Goal: Information Seeking & Learning: Find specific fact

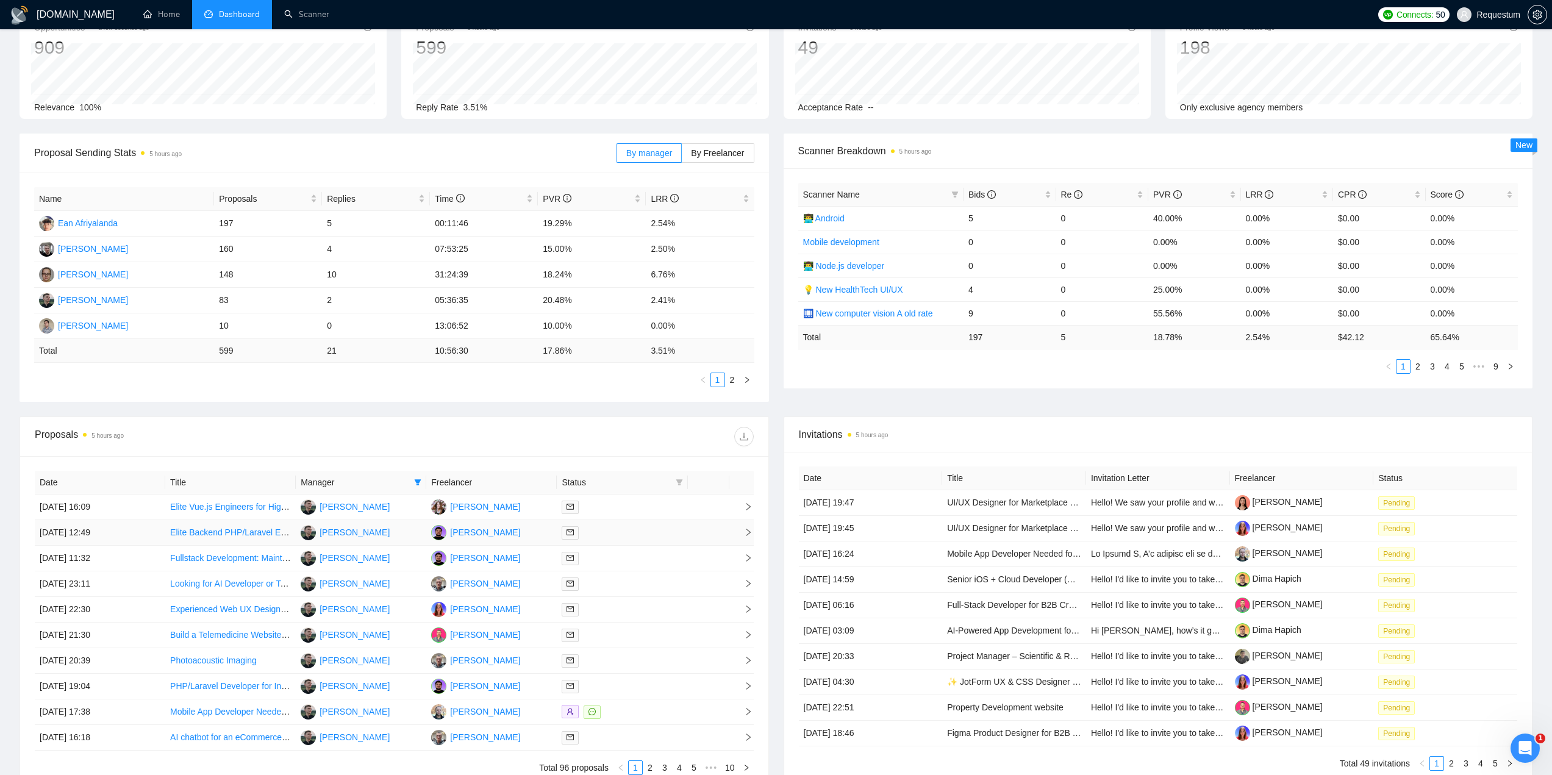
scroll to position [205, 0]
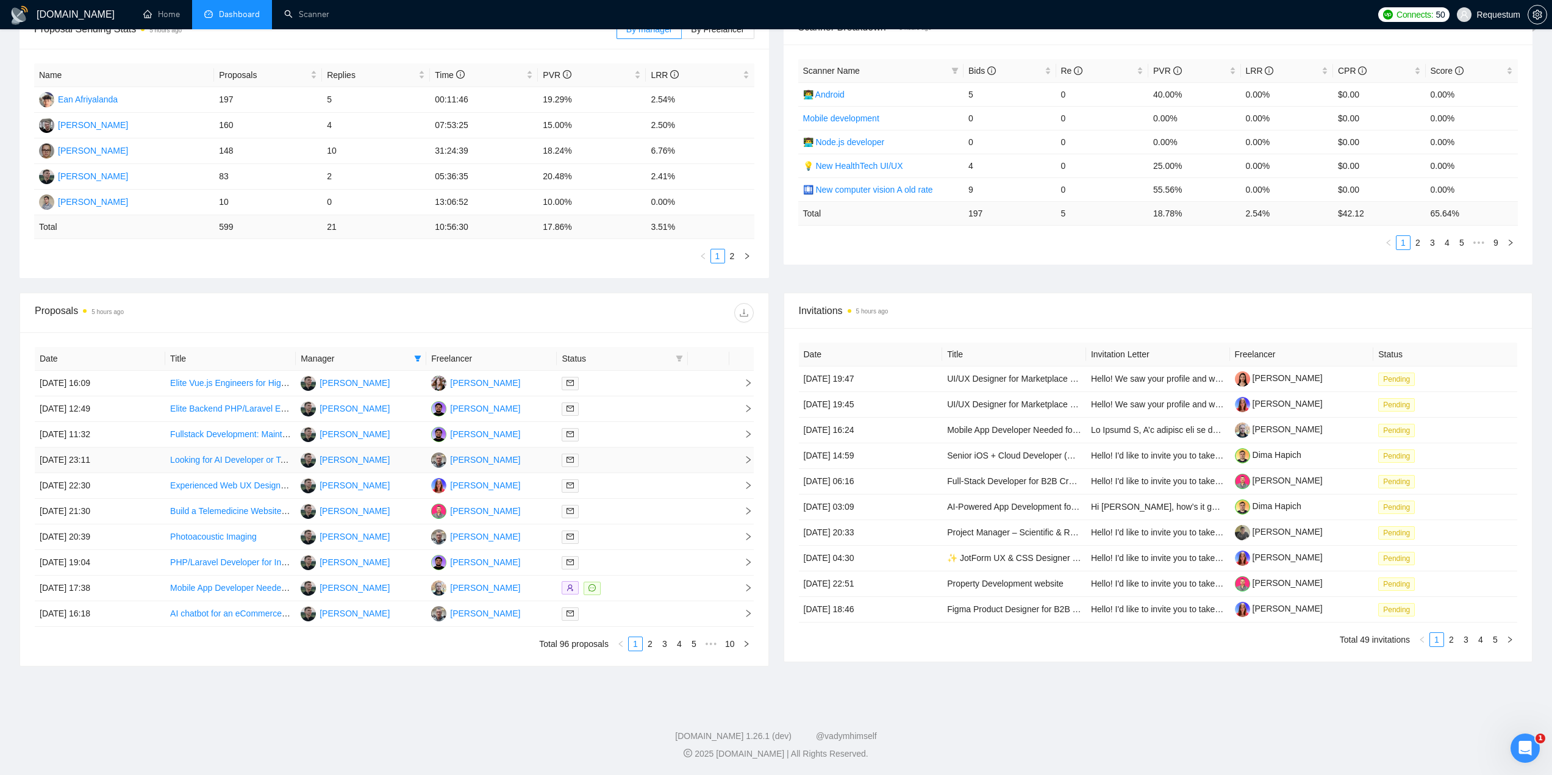
click at [618, 452] on td at bounding box center [622, 461] width 130 height 26
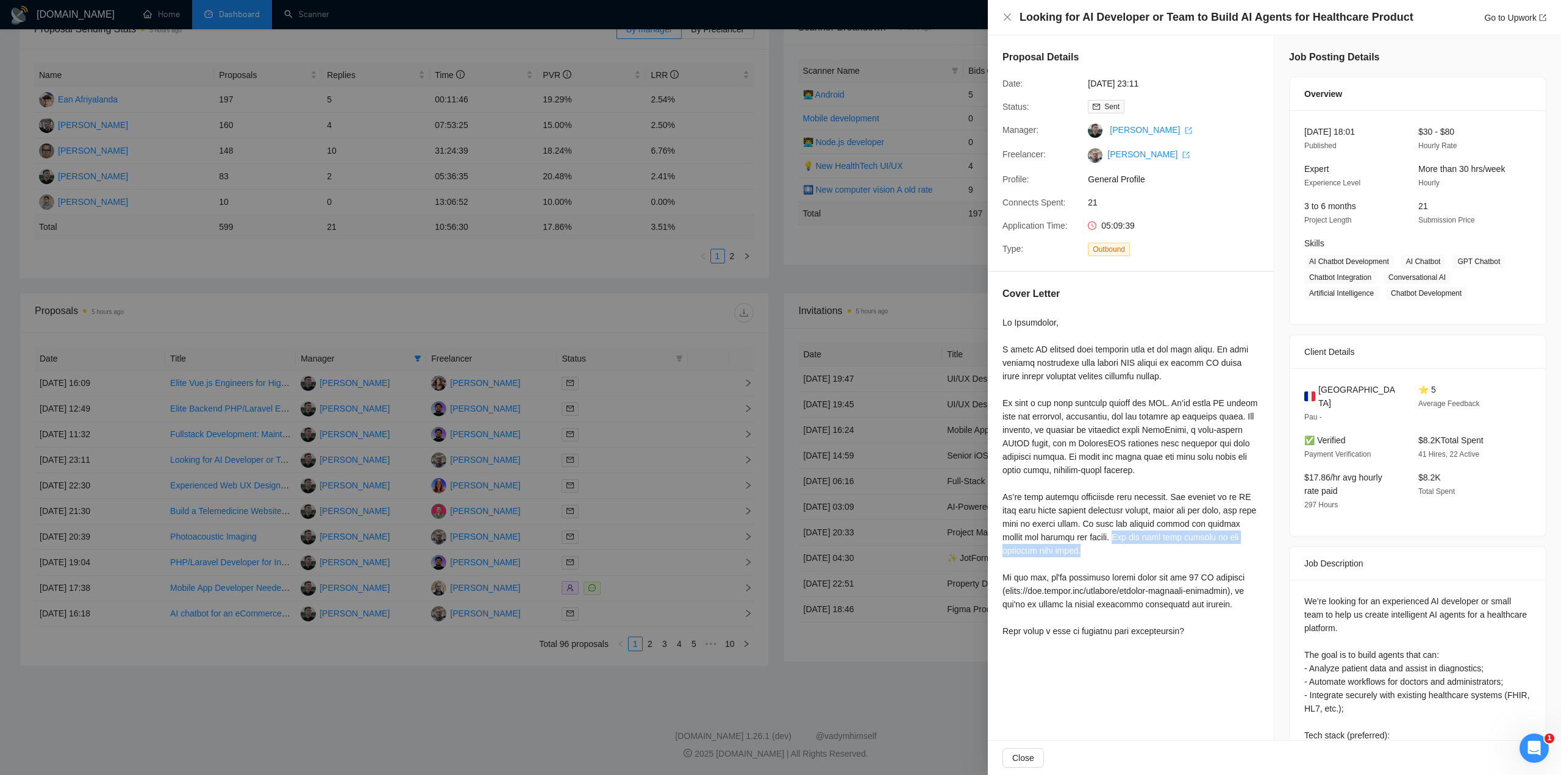
drag, startPoint x: 1152, startPoint y: 536, endPoint x: 1162, endPoint y: 556, distance: 22.6
click at [1162, 556] on div at bounding box center [1130, 477] width 257 height 322
copy div "You can find more details in the attached case study."
click at [1012, 563] on div at bounding box center [1130, 477] width 257 height 322
drag, startPoint x: 1004, startPoint y: 571, endPoint x: 1054, endPoint y: 658, distance: 100.3
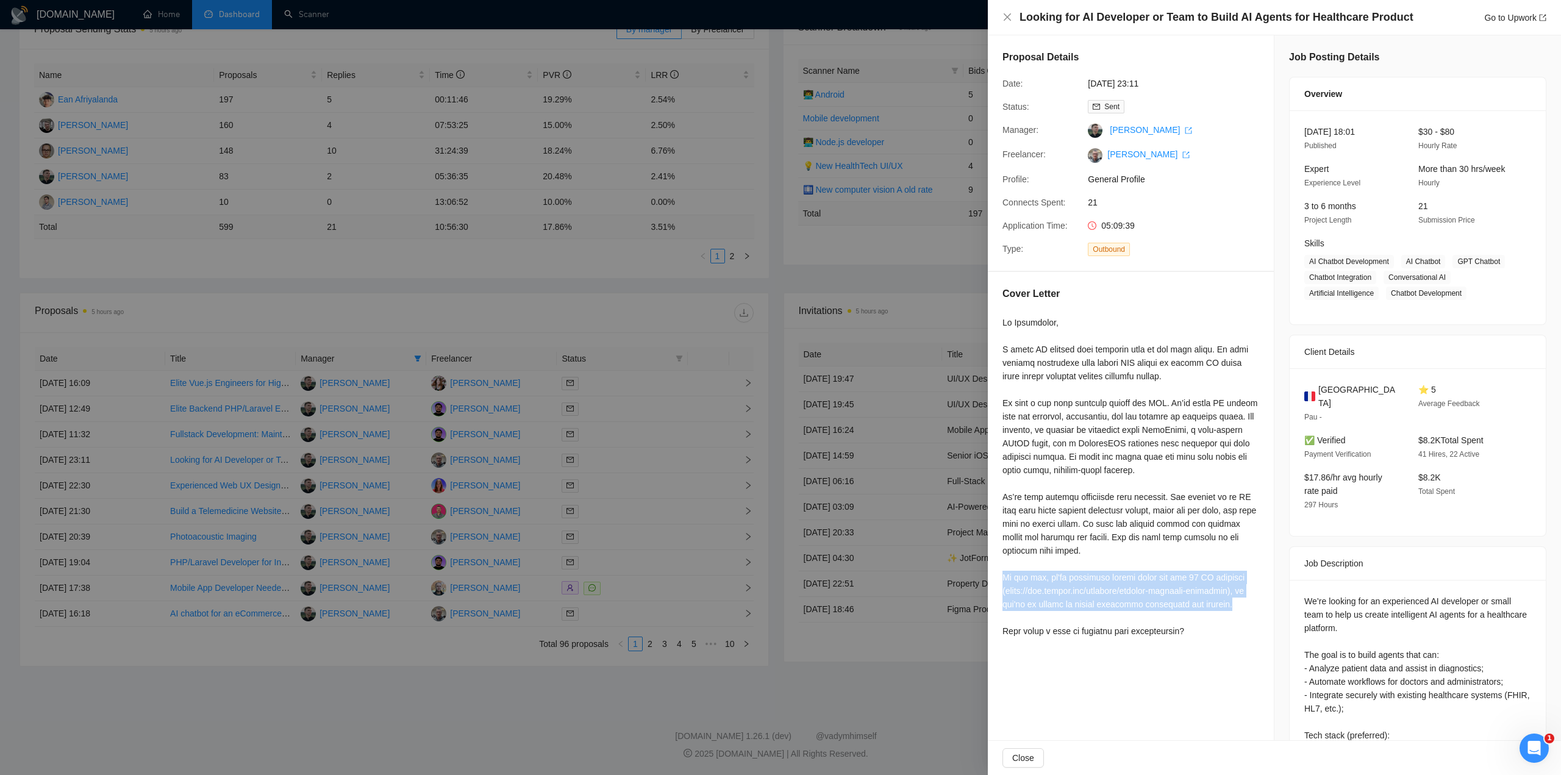
click at [1256, 606] on div "Cover Letter" at bounding box center [1131, 464] width 286 height 385
copy div "By the way, we're currently ranked among the top 10 ML agencies (https://www.up…"
drag, startPoint x: 416, startPoint y: 671, endPoint x: 428, endPoint y: 671, distance: 12.2
click at [416, 672] on div at bounding box center [780, 387] width 1561 height 775
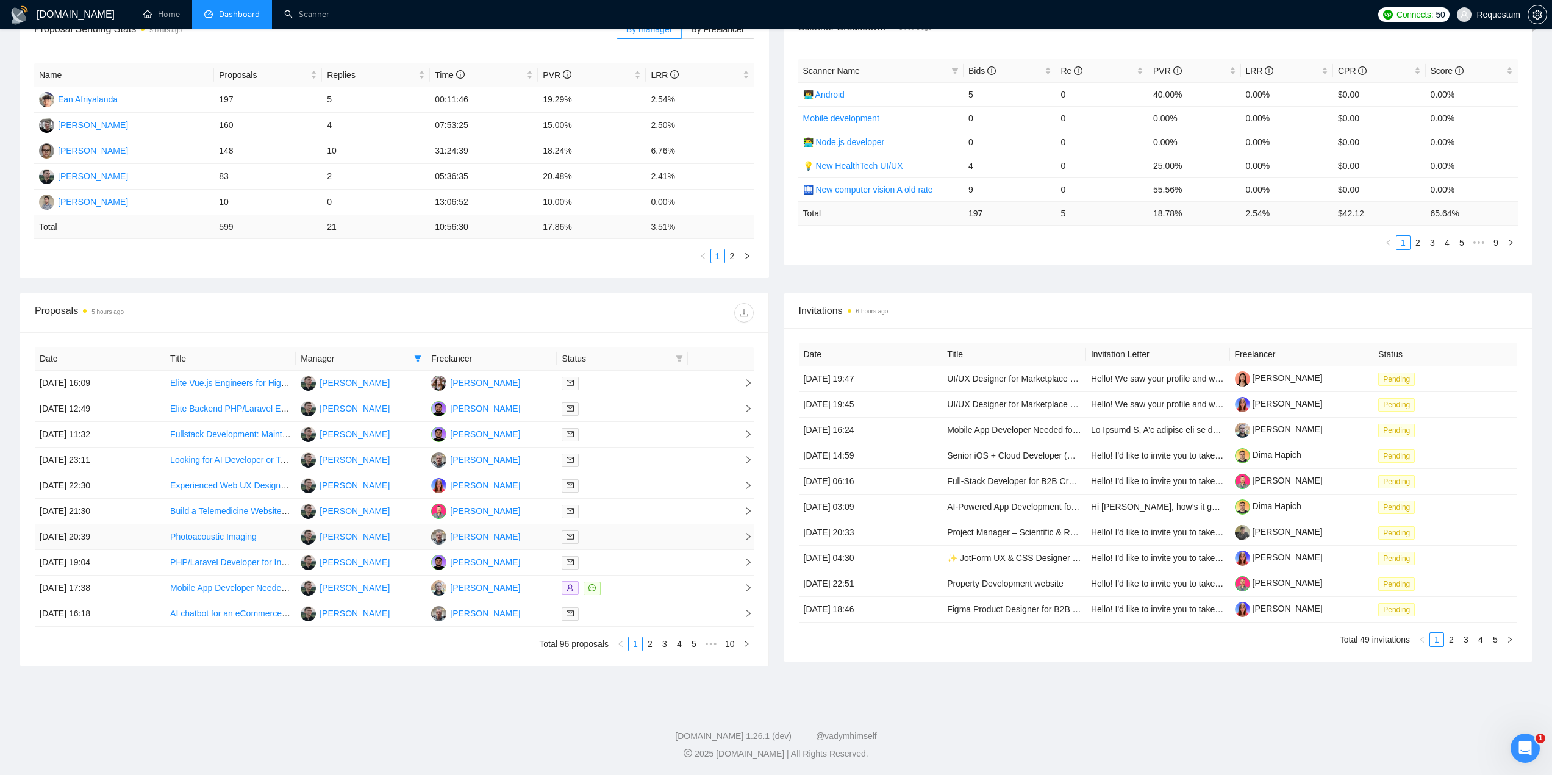
click at [524, 539] on td "Pavlo Gagauz" at bounding box center [491, 537] width 130 height 26
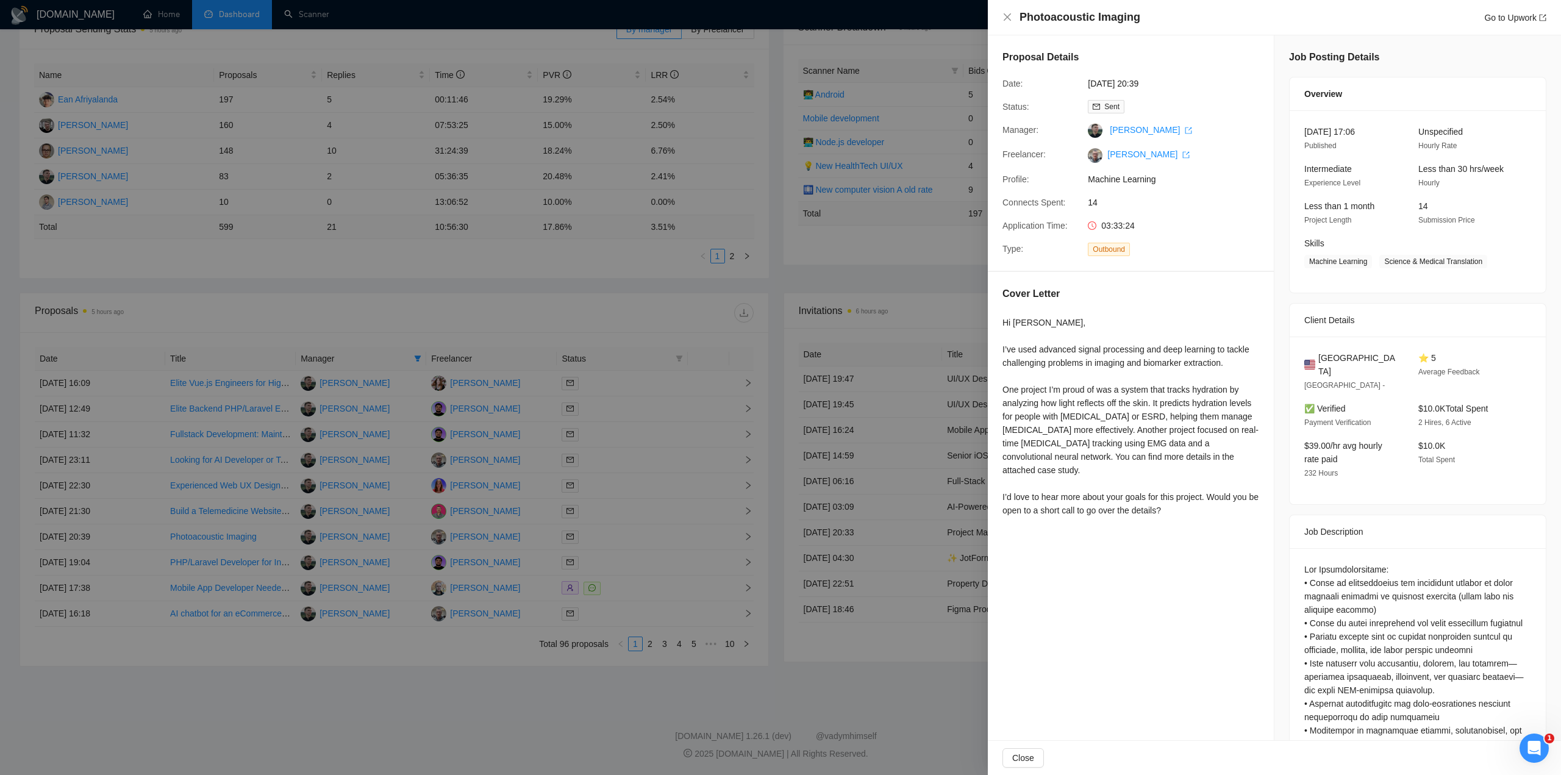
click at [530, 691] on div at bounding box center [780, 387] width 1561 height 775
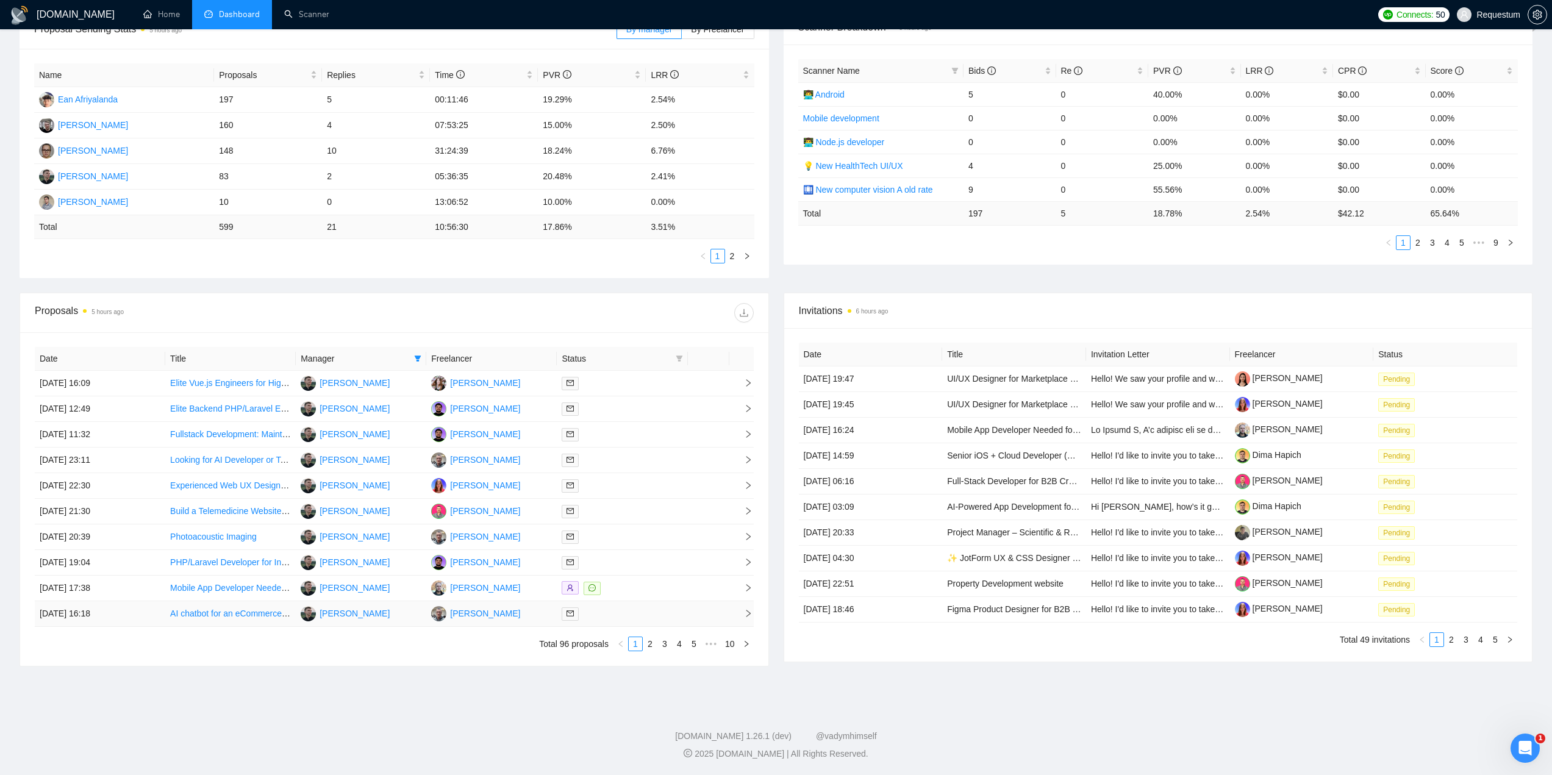
click at [520, 610] on td "Pavlo Gagauz" at bounding box center [491, 614] width 130 height 26
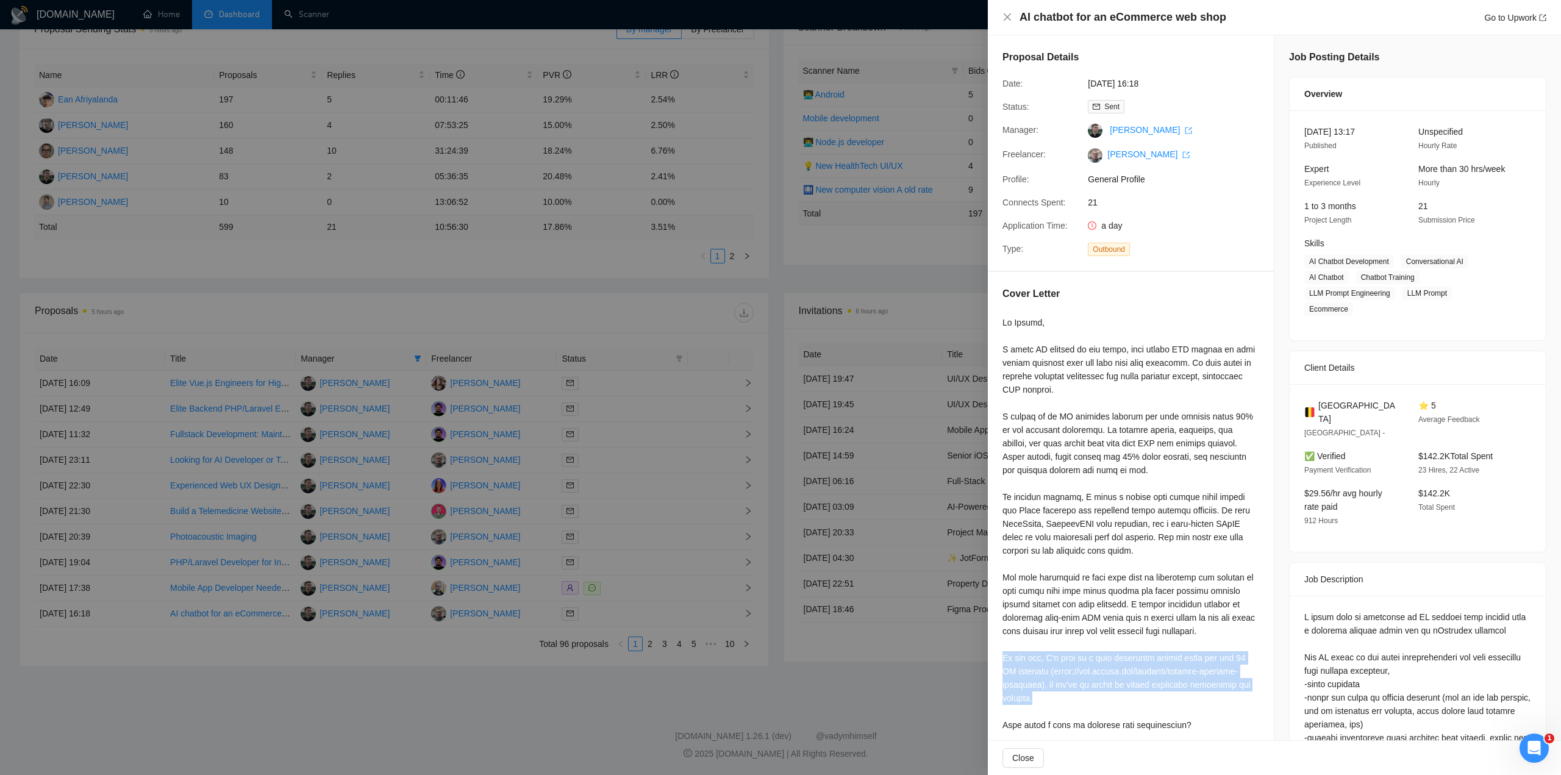
drag, startPoint x: 999, startPoint y: 659, endPoint x: 1122, endPoint y: 702, distance: 130.0
click at [1122, 702] on div "Cover Letter" at bounding box center [1131, 511] width 286 height 479
copy div "By the way, I'm part of a team currently ranked among the top 10 ML agencies (h…"
drag, startPoint x: 419, startPoint y: 323, endPoint x: 359, endPoint y: 285, distance: 71.2
click at [418, 323] on div at bounding box center [780, 387] width 1561 height 775
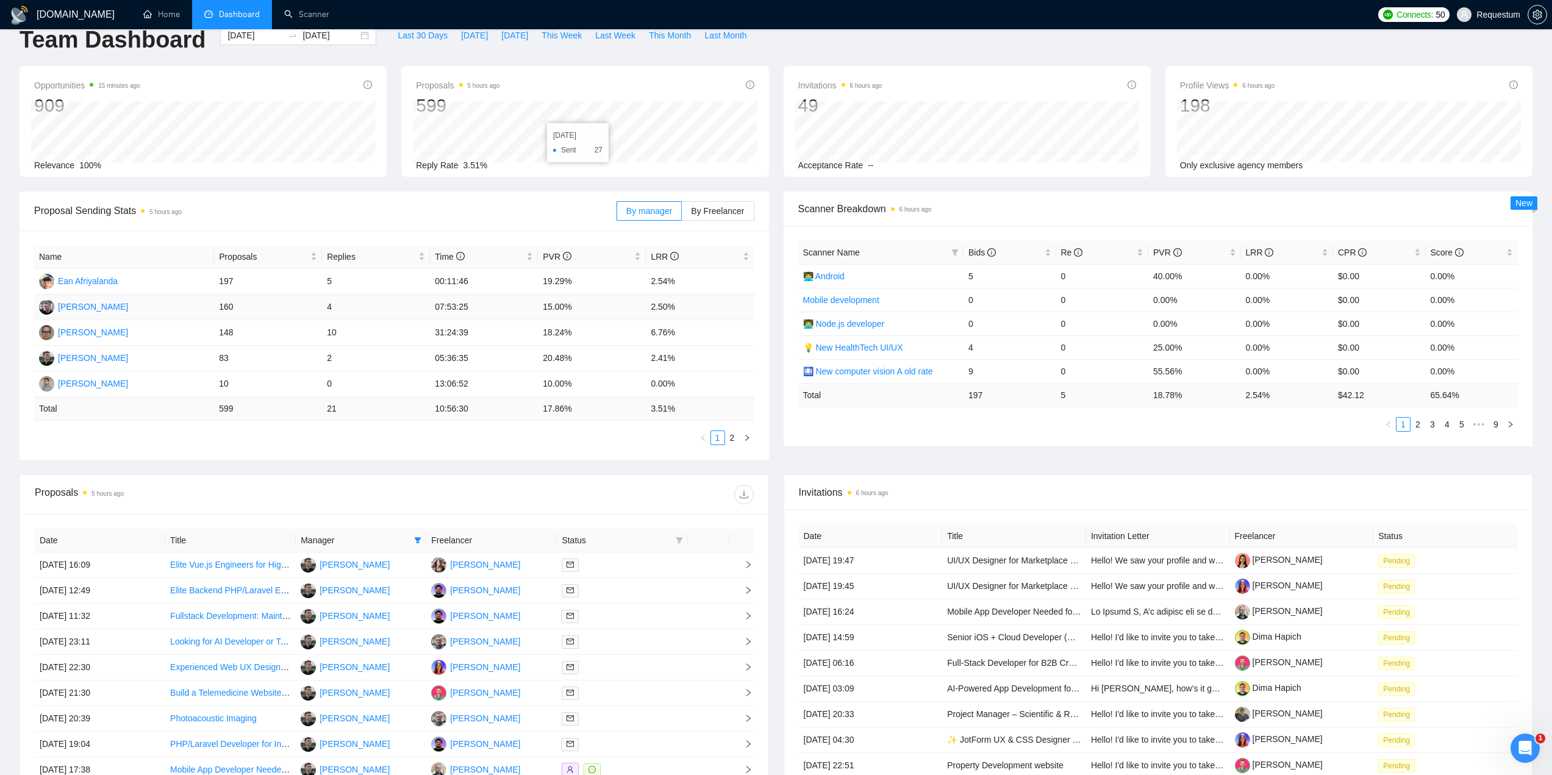
scroll to position [0, 0]
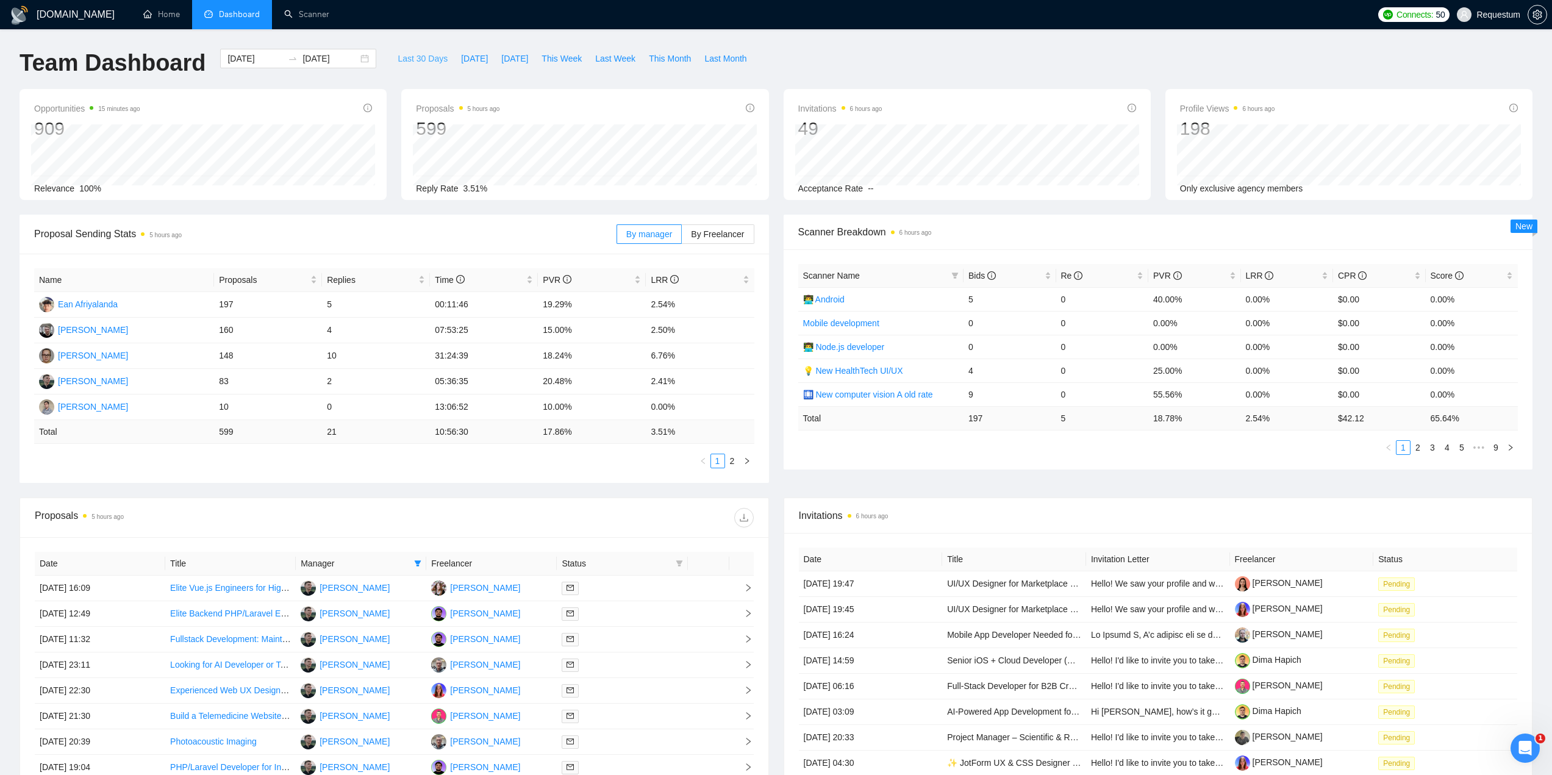
click at [420, 60] on span "Last 30 Days" at bounding box center [423, 58] width 50 height 13
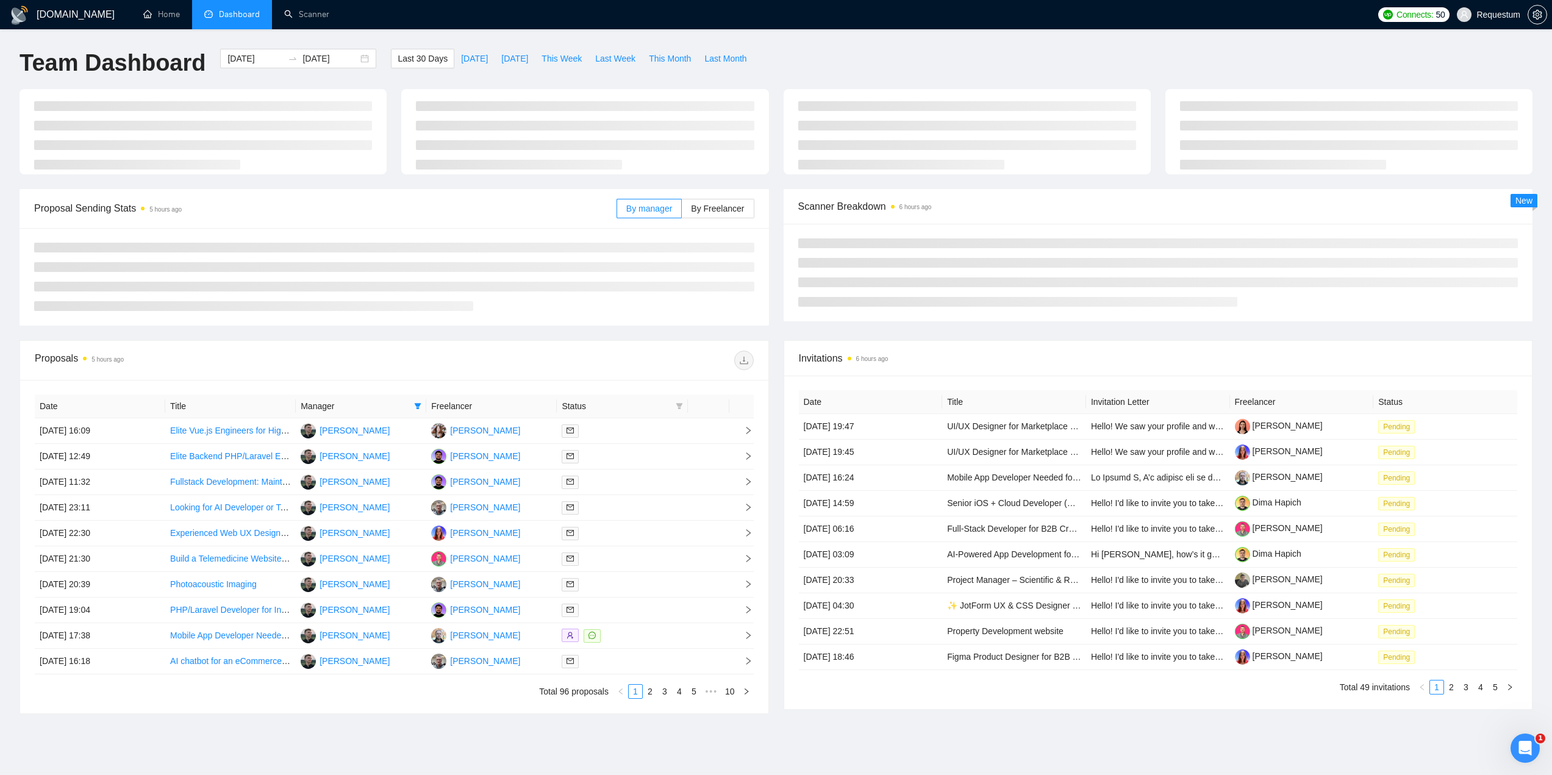
type input "2025-09-15"
type input "2025-10-15"
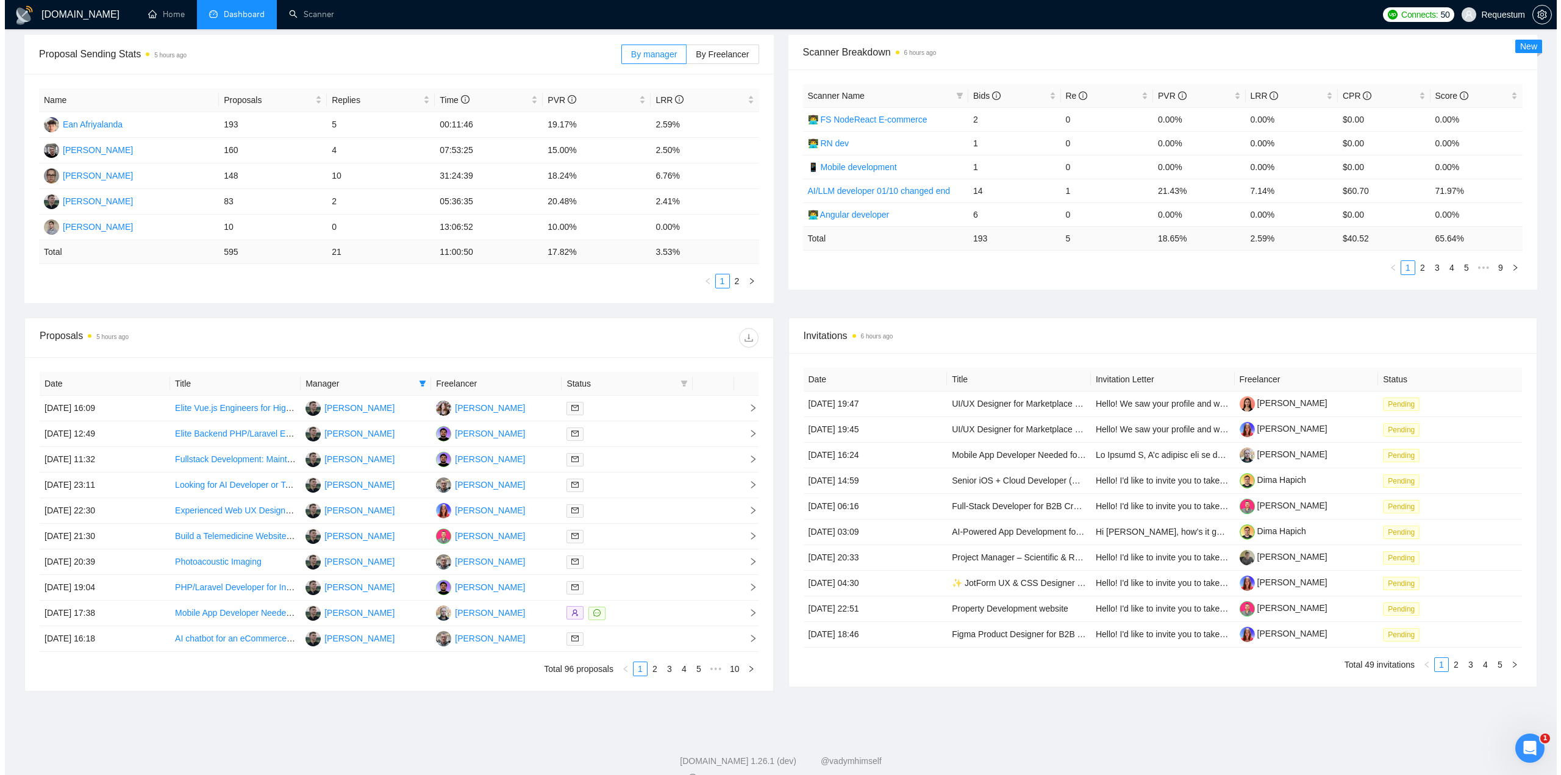
scroll to position [205, 0]
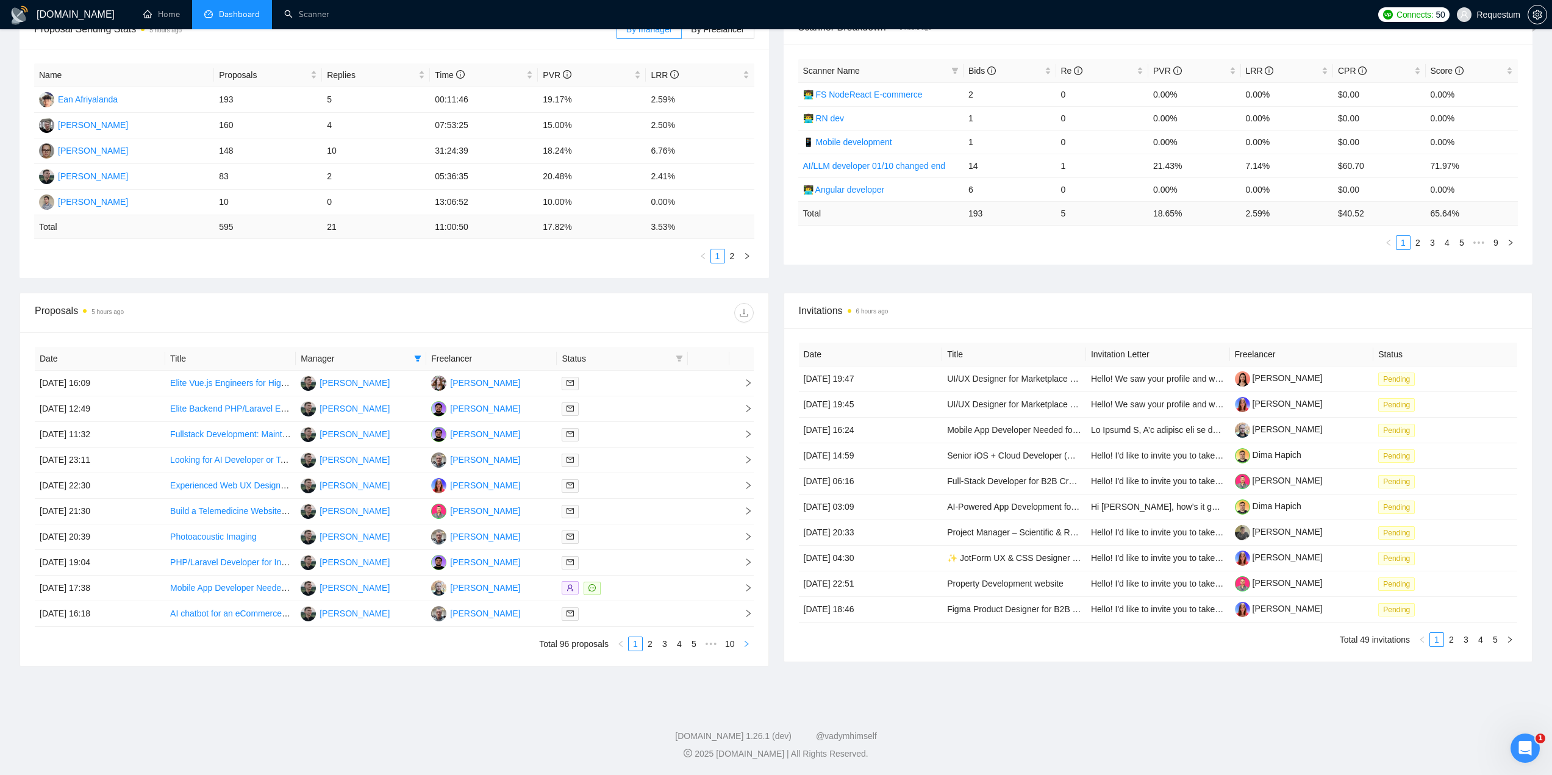
click at [751, 647] on button "button" at bounding box center [746, 644] width 15 height 15
click at [745, 640] on icon "right" at bounding box center [746, 643] width 7 height 7
click at [630, 435] on div at bounding box center [622, 434] width 121 height 14
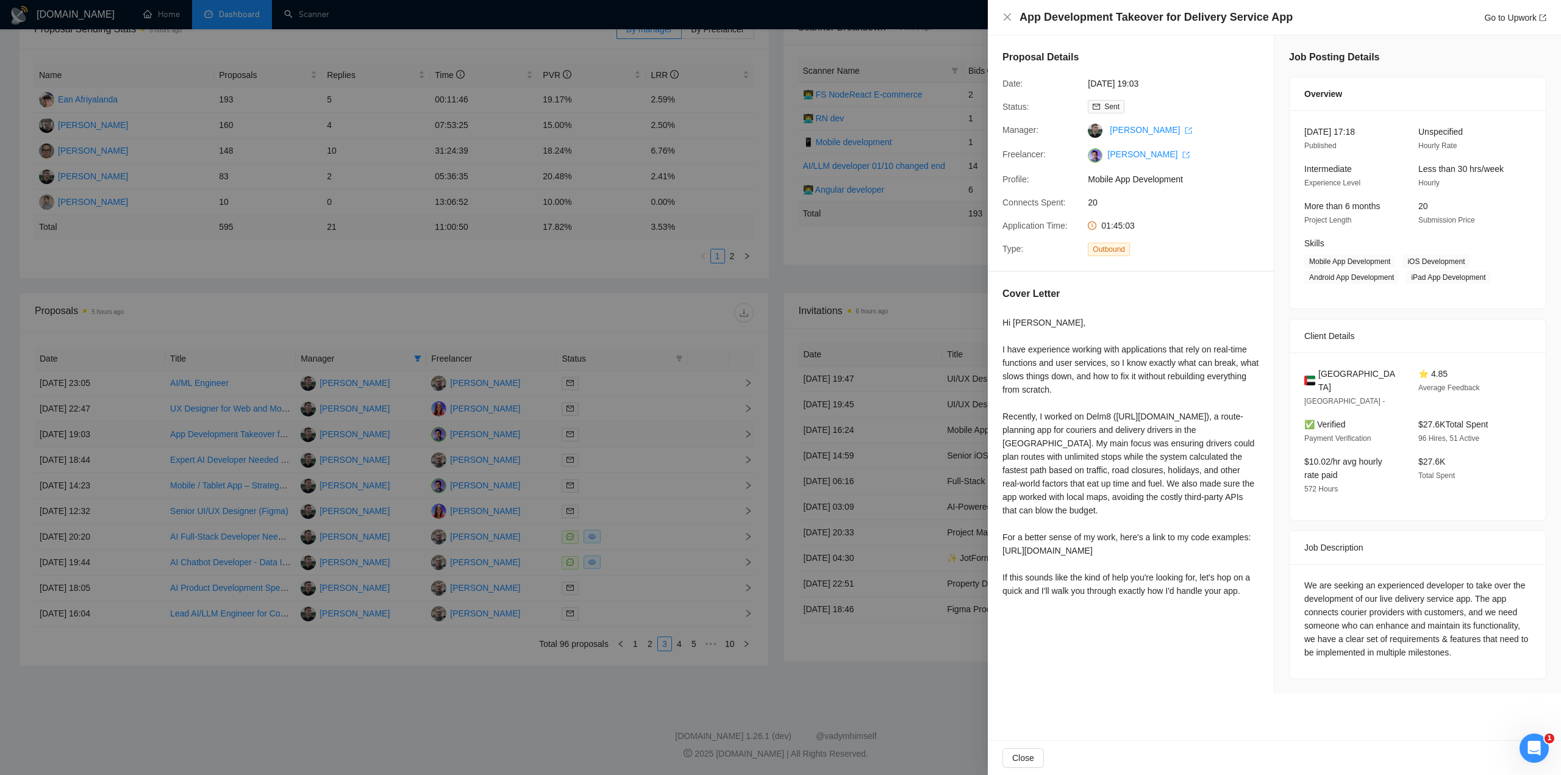
click at [630, 435] on div at bounding box center [780, 387] width 1561 height 775
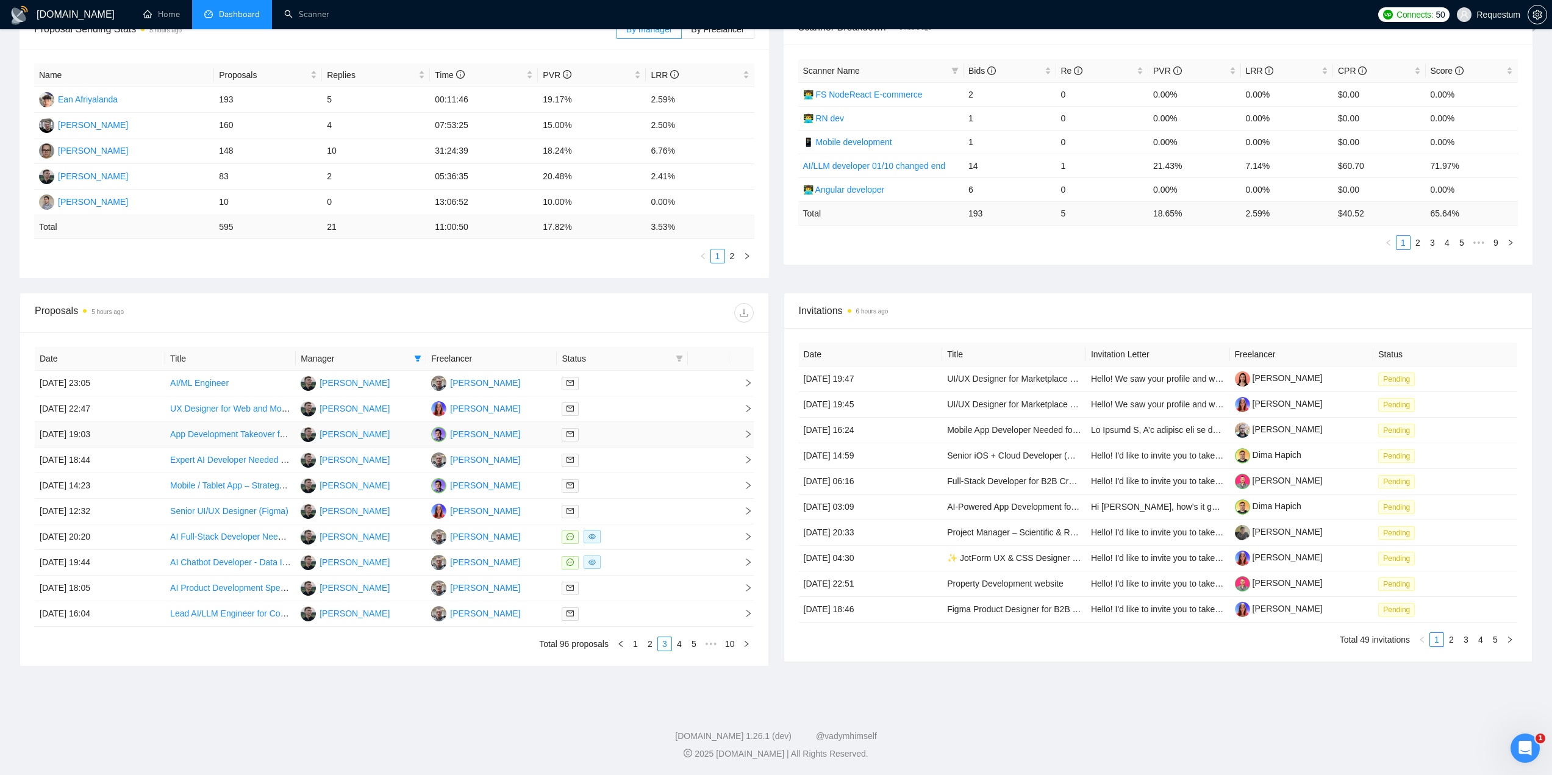
click at [630, 435] on div at bounding box center [622, 434] width 121 height 14
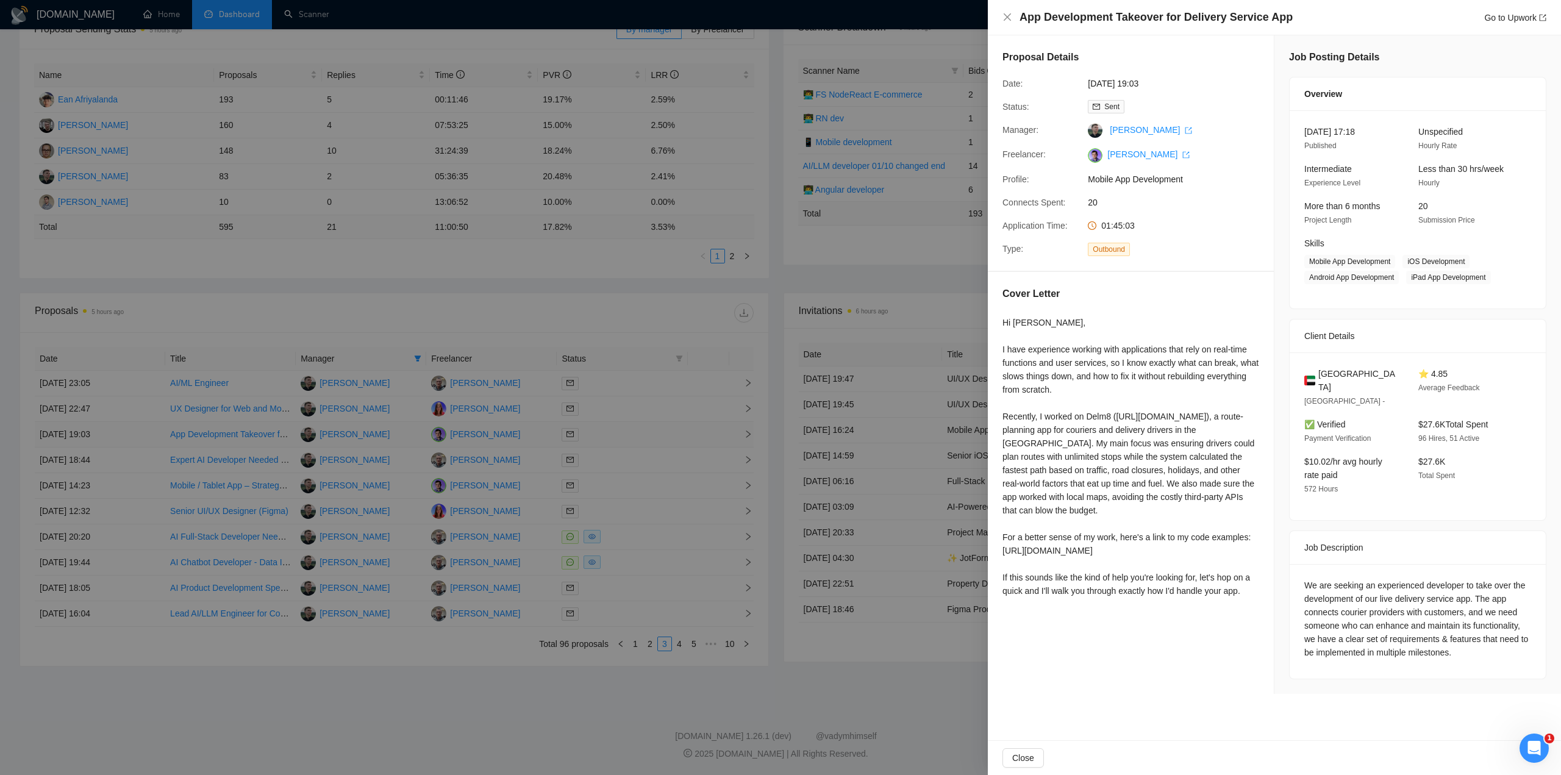
click at [630, 435] on div at bounding box center [780, 387] width 1561 height 775
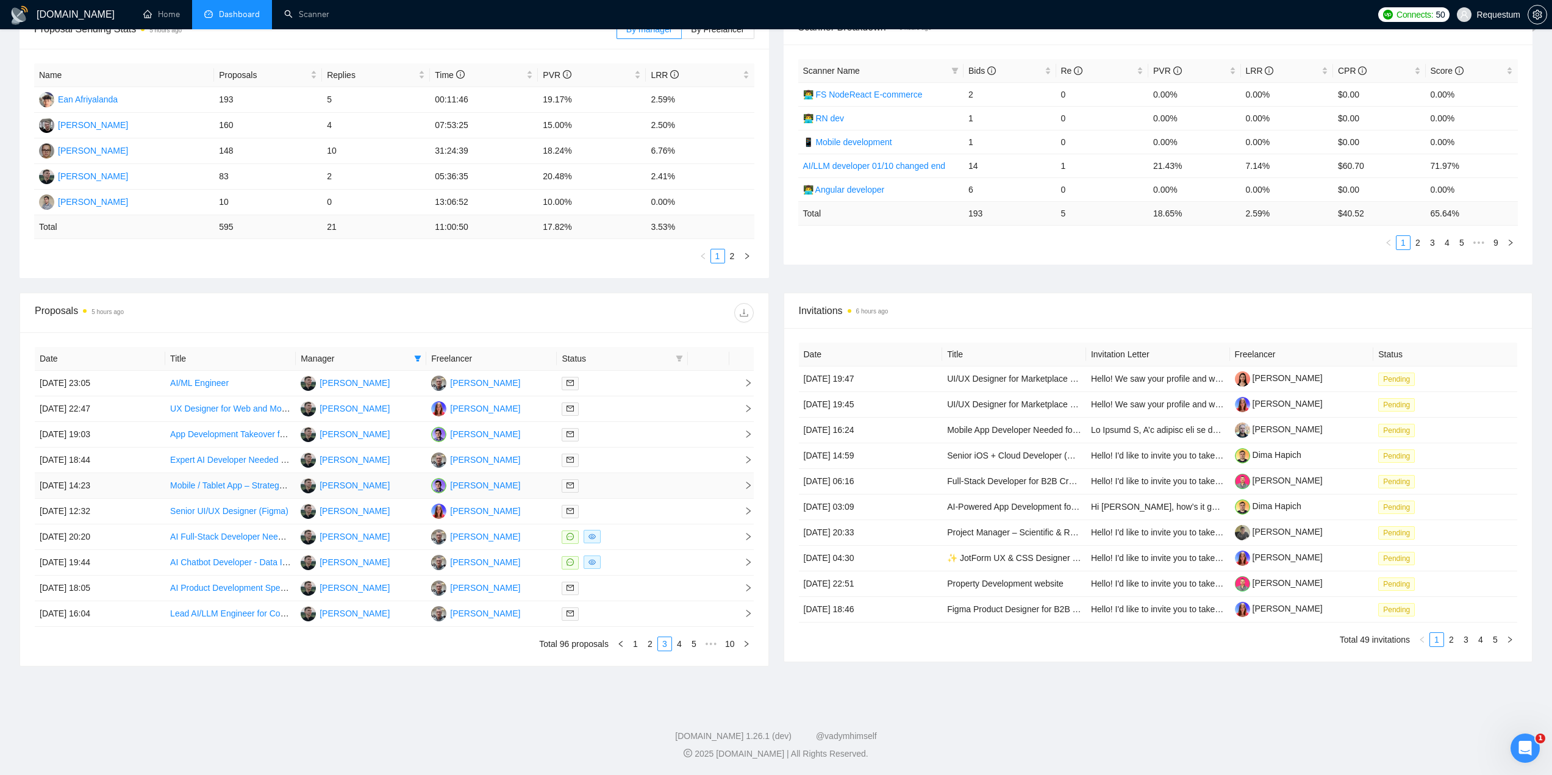
click at [631, 482] on div at bounding box center [622, 486] width 121 height 14
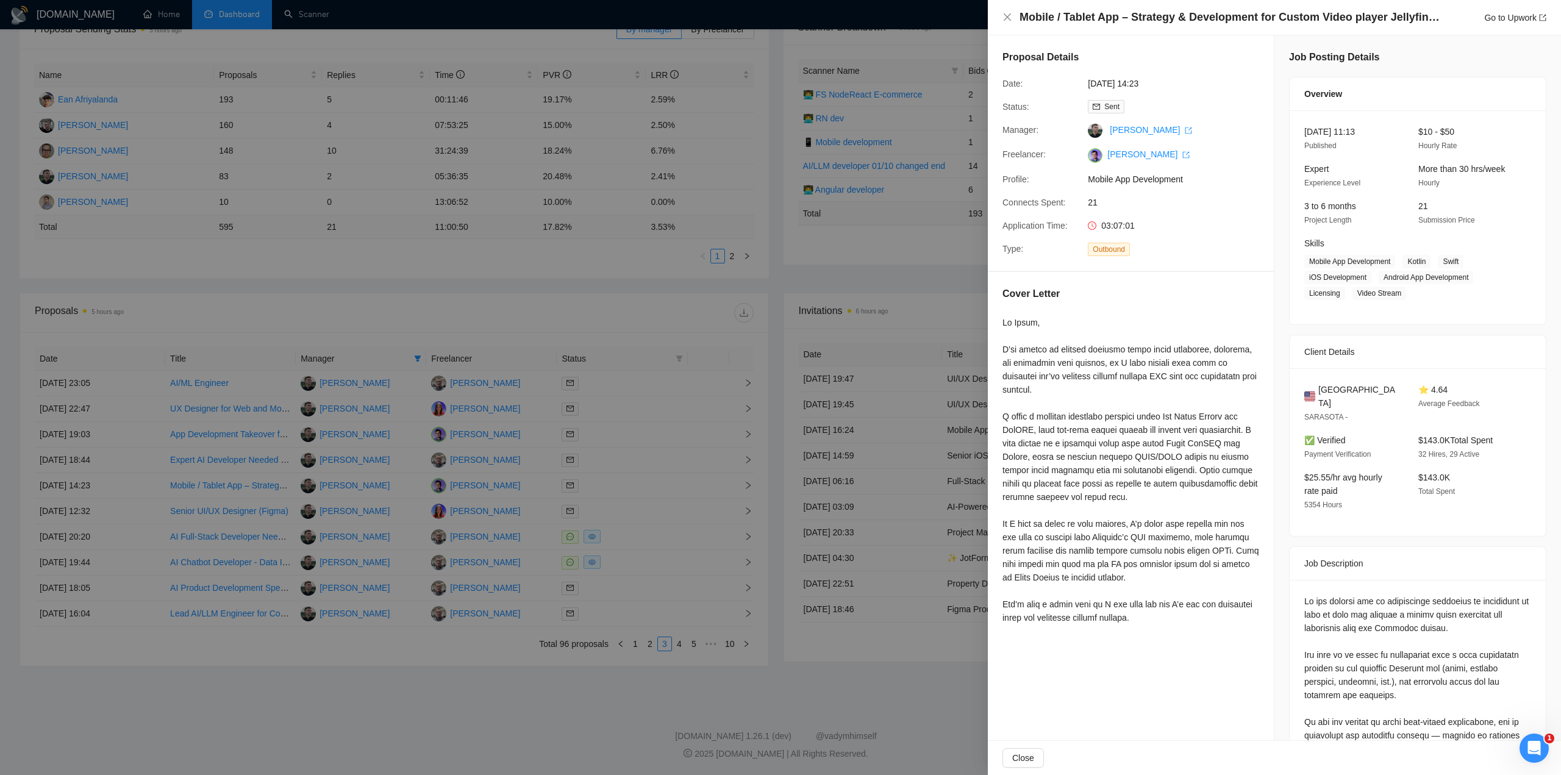
click at [624, 481] on div at bounding box center [780, 387] width 1561 height 775
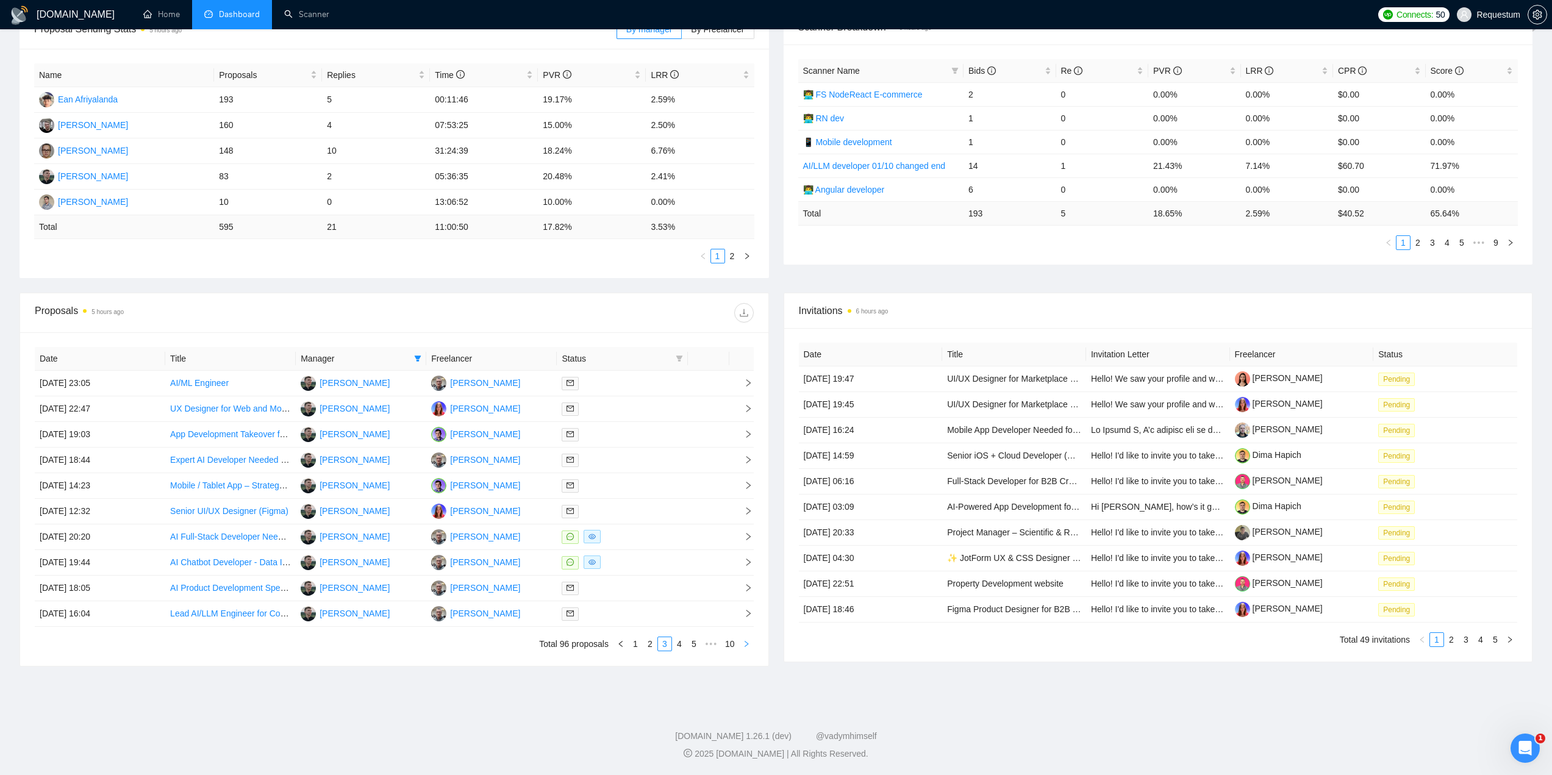
click at [749, 641] on icon "right" at bounding box center [746, 643] width 7 height 7
click at [649, 438] on div at bounding box center [622, 434] width 121 height 14
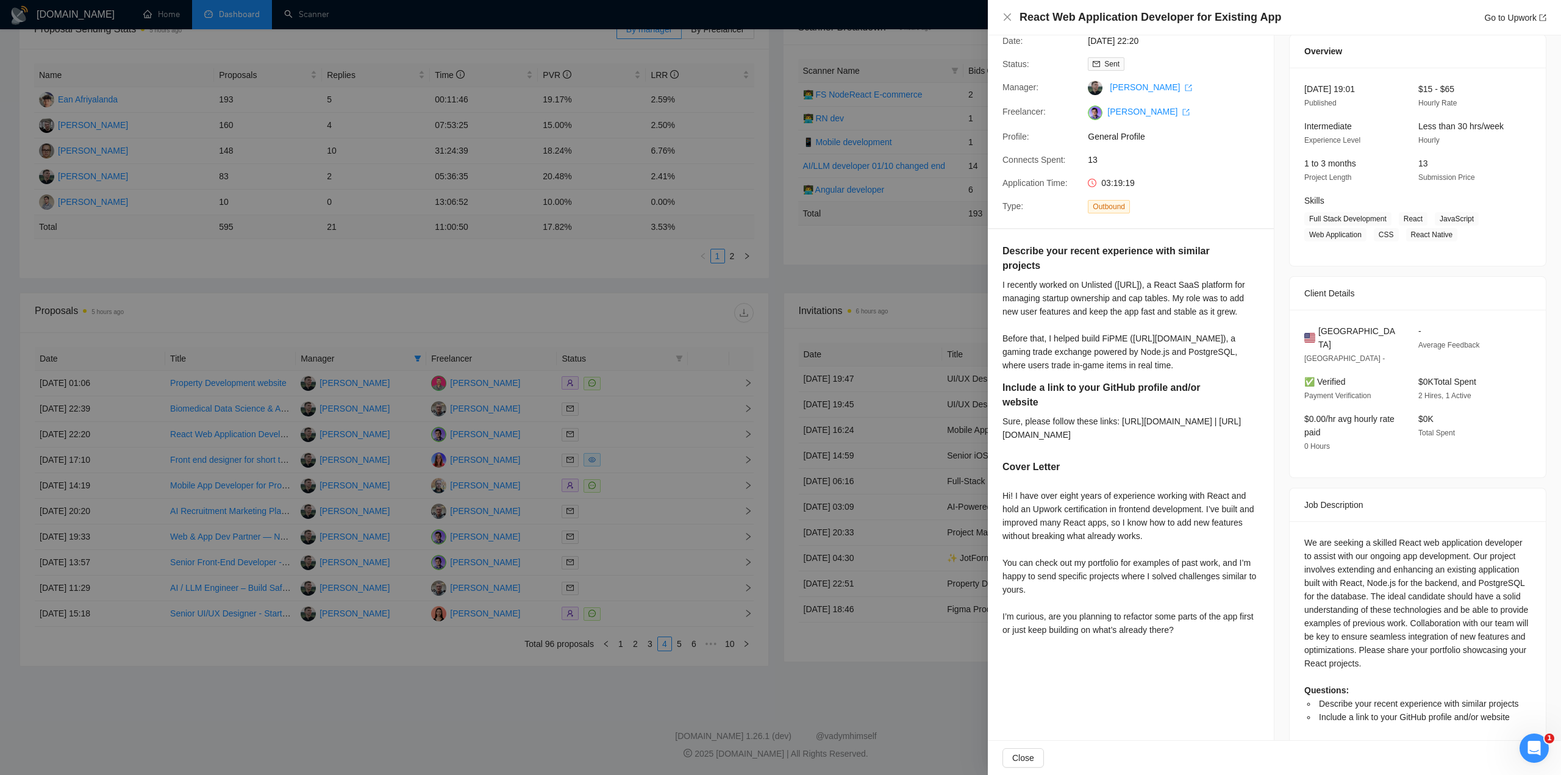
scroll to position [48, 0]
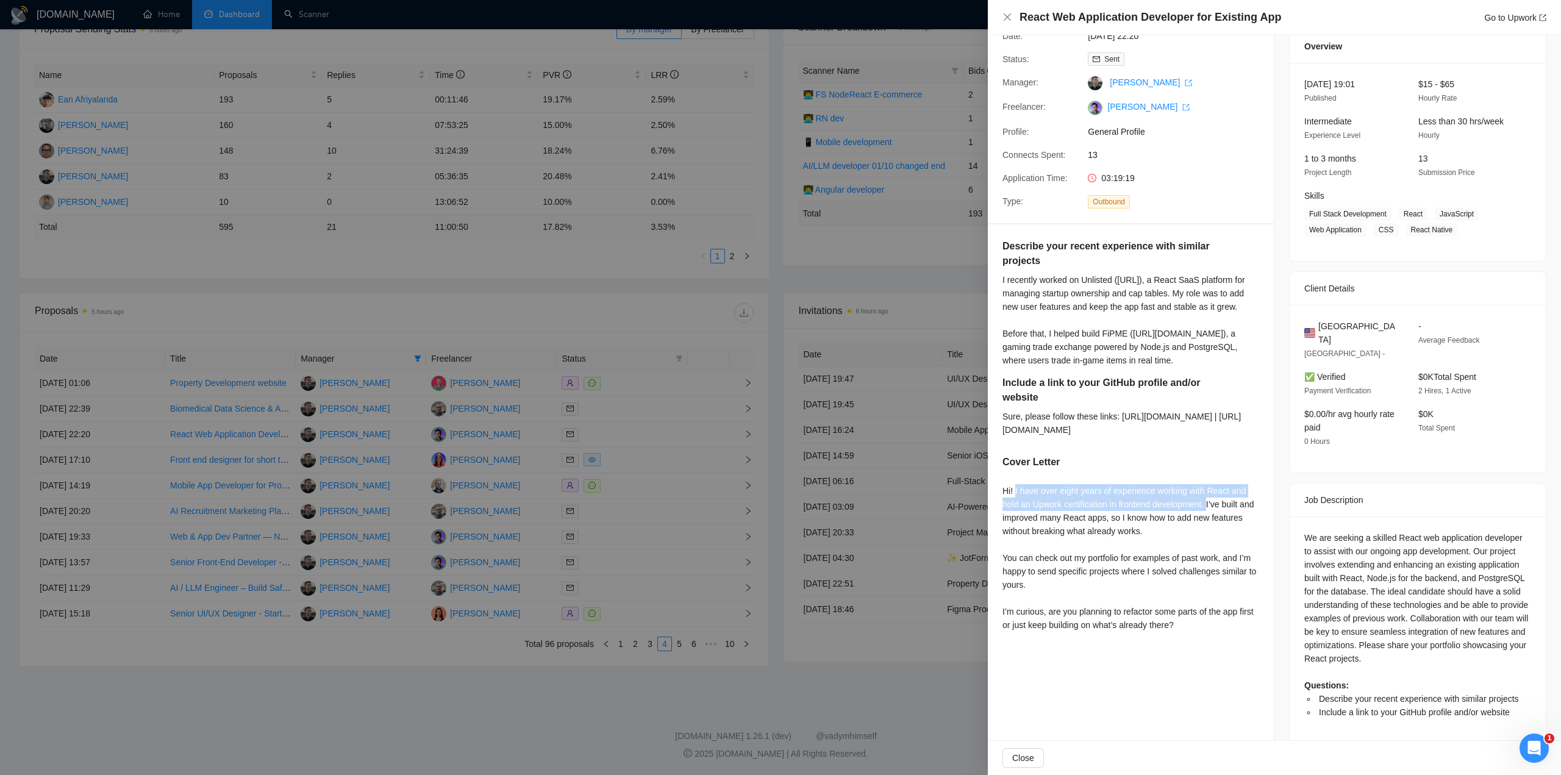
drag, startPoint x: 1015, startPoint y: 519, endPoint x: 1210, endPoint y: 529, distance: 195.4
click at [1210, 529] on div "Hi! I have over eight years of experience working with React and hold an Upwork…" at bounding box center [1130, 558] width 257 height 148
copy div "I have over eight years of experience working with React and hold an Upwork cer…"
click at [1066, 600] on div "Hi! I have over eight years of experience working with React and hold an Upwork…" at bounding box center [1130, 558] width 257 height 148
click at [568, 565] on div at bounding box center [780, 387] width 1561 height 775
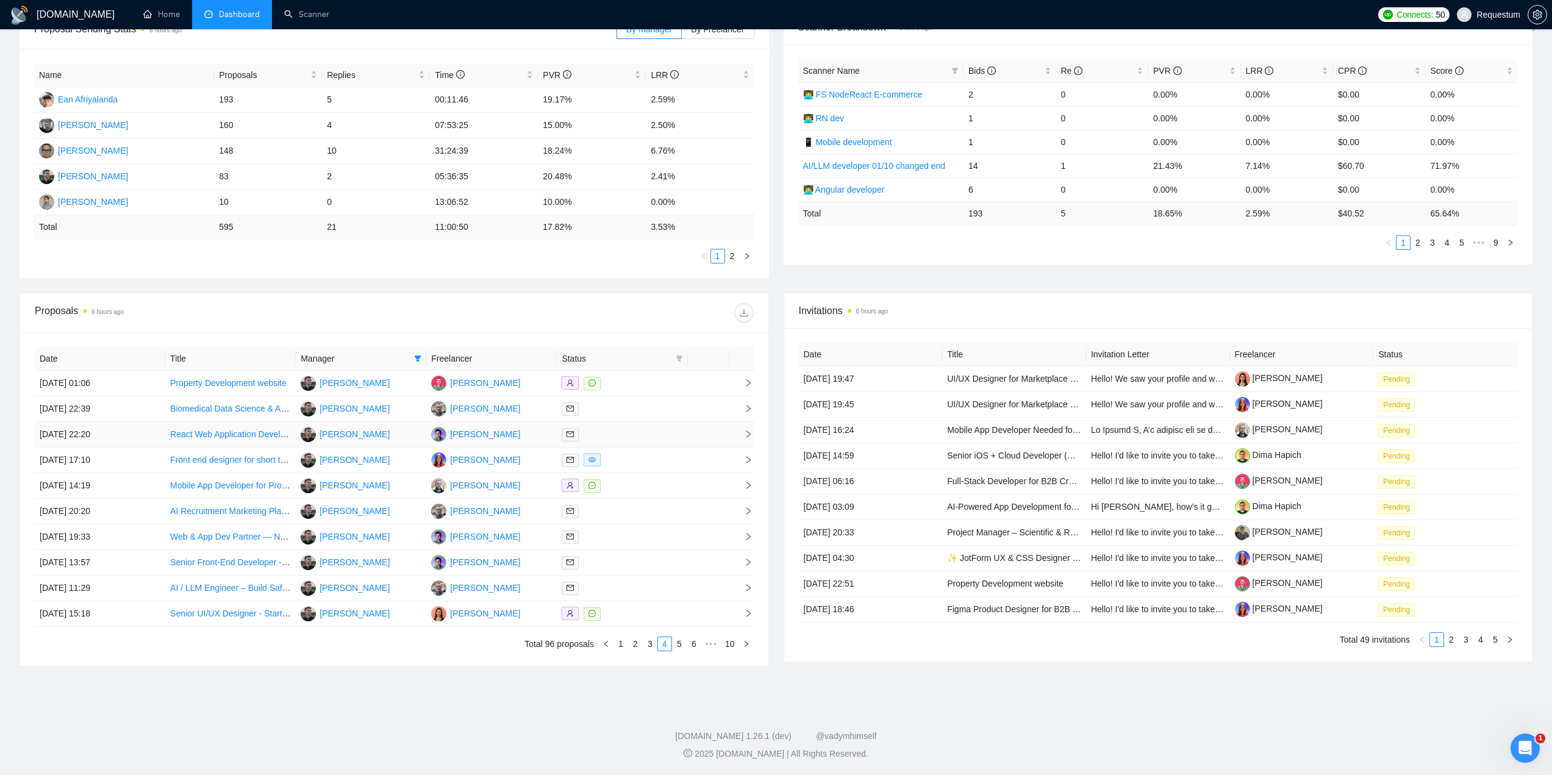
click at [631, 435] on div at bounding box center [622, 434] width 121 height 14
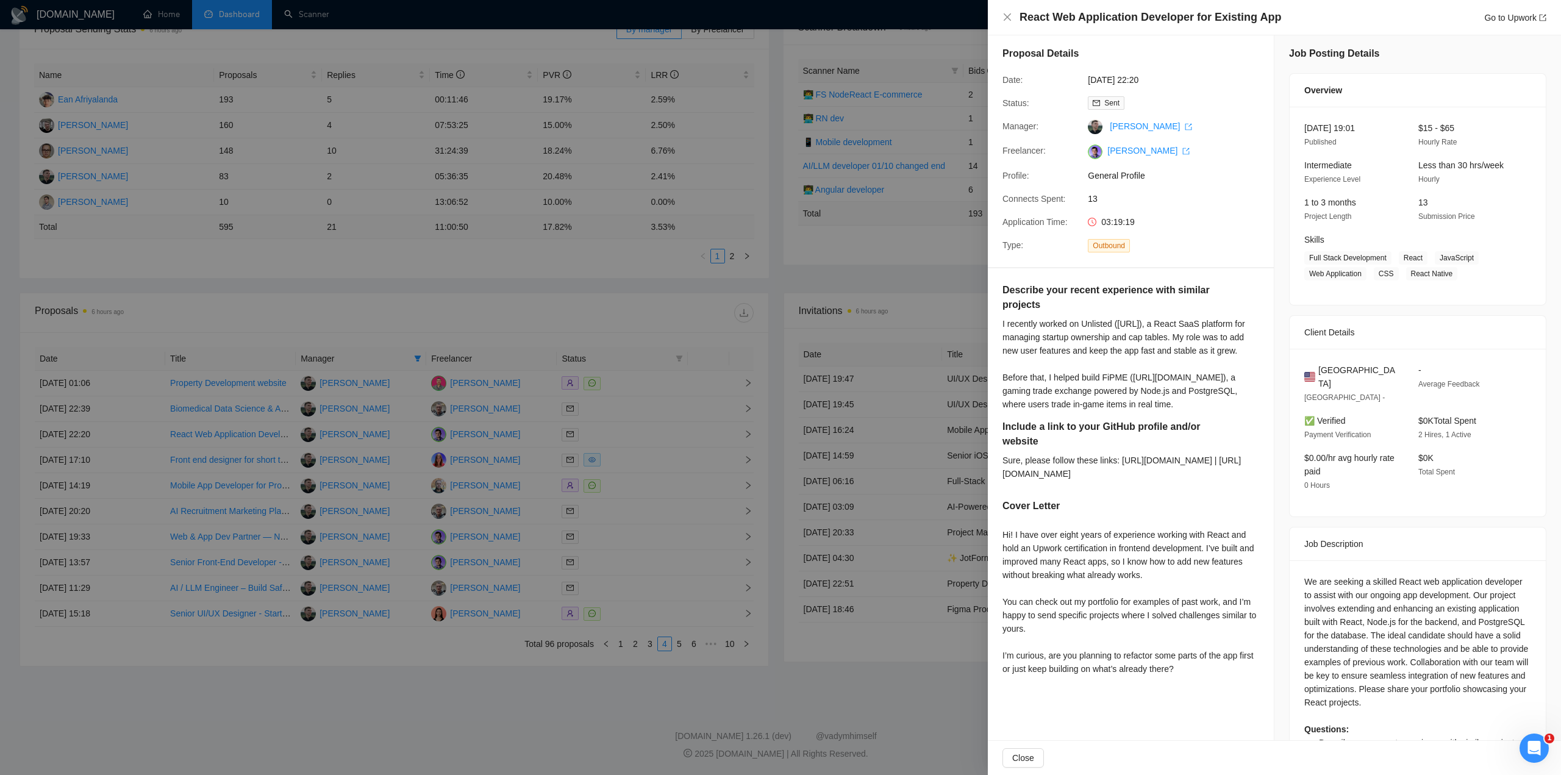
scroll to position [0, 0]
click at [1487, 18] on link "Go to Upwork" at bounding box center [1515, 18] width 62 height 10
click at [635, 424] on div at bounding box center [780, 387] width 1561 height 775
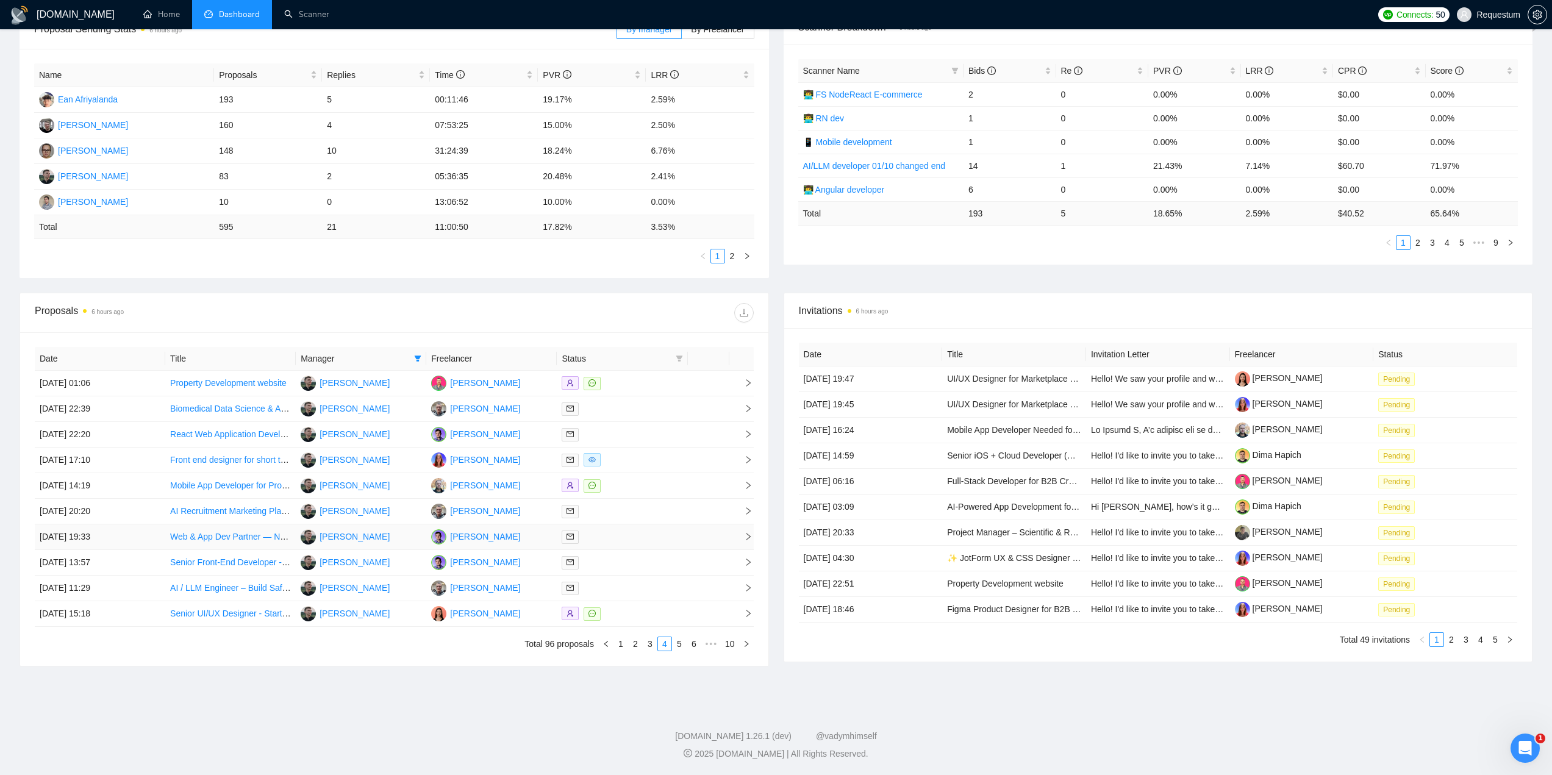
click at [612, 530] on div at bounding box center [622, 537] width 121 height 14
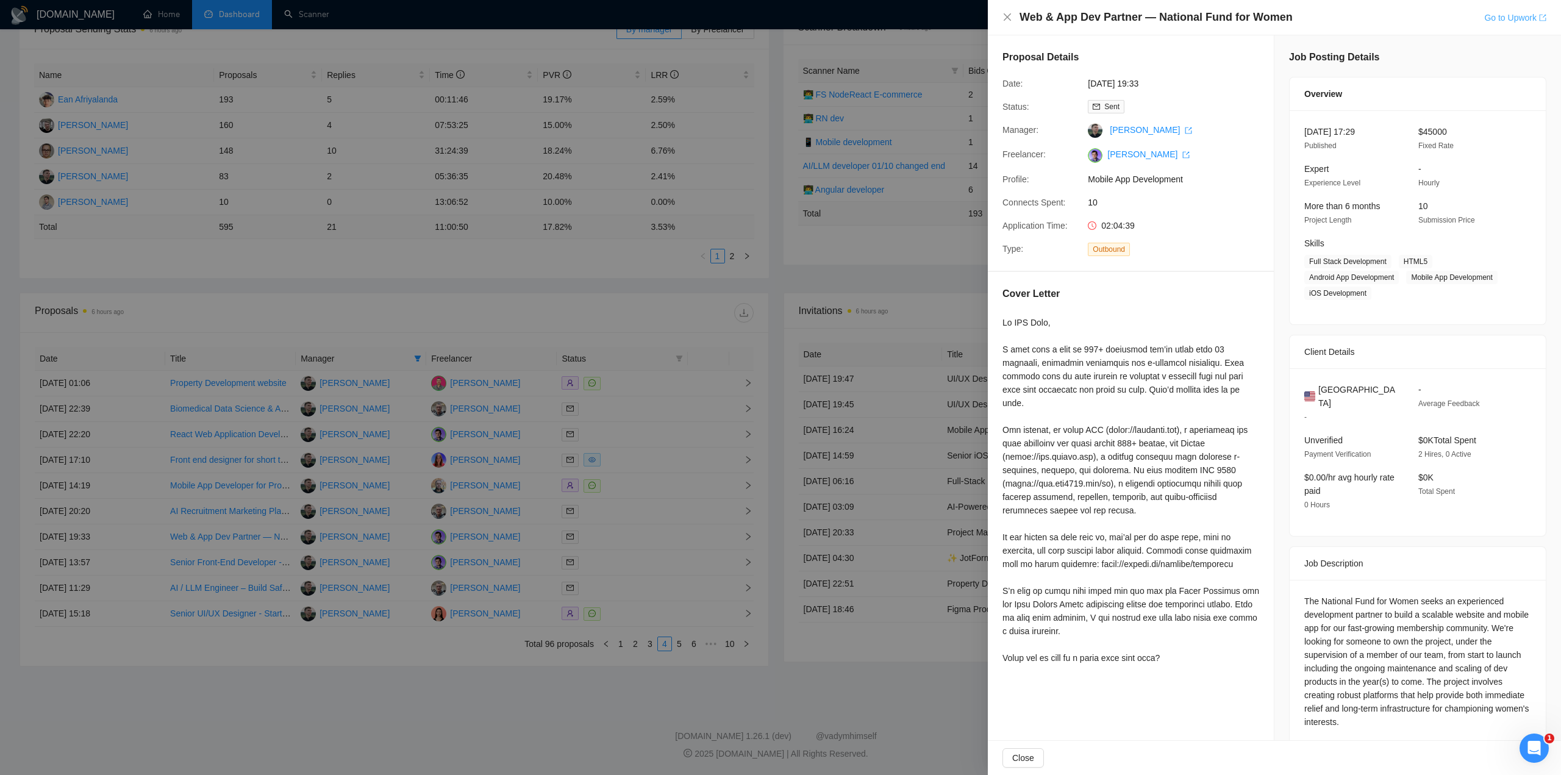
click at [1501, 19] on link "Go to Upwork" at bounding box center [1515, 18] width 62 height 10
click at [610, 548] on div at bounding box center [780, 387] width 1561 height 775
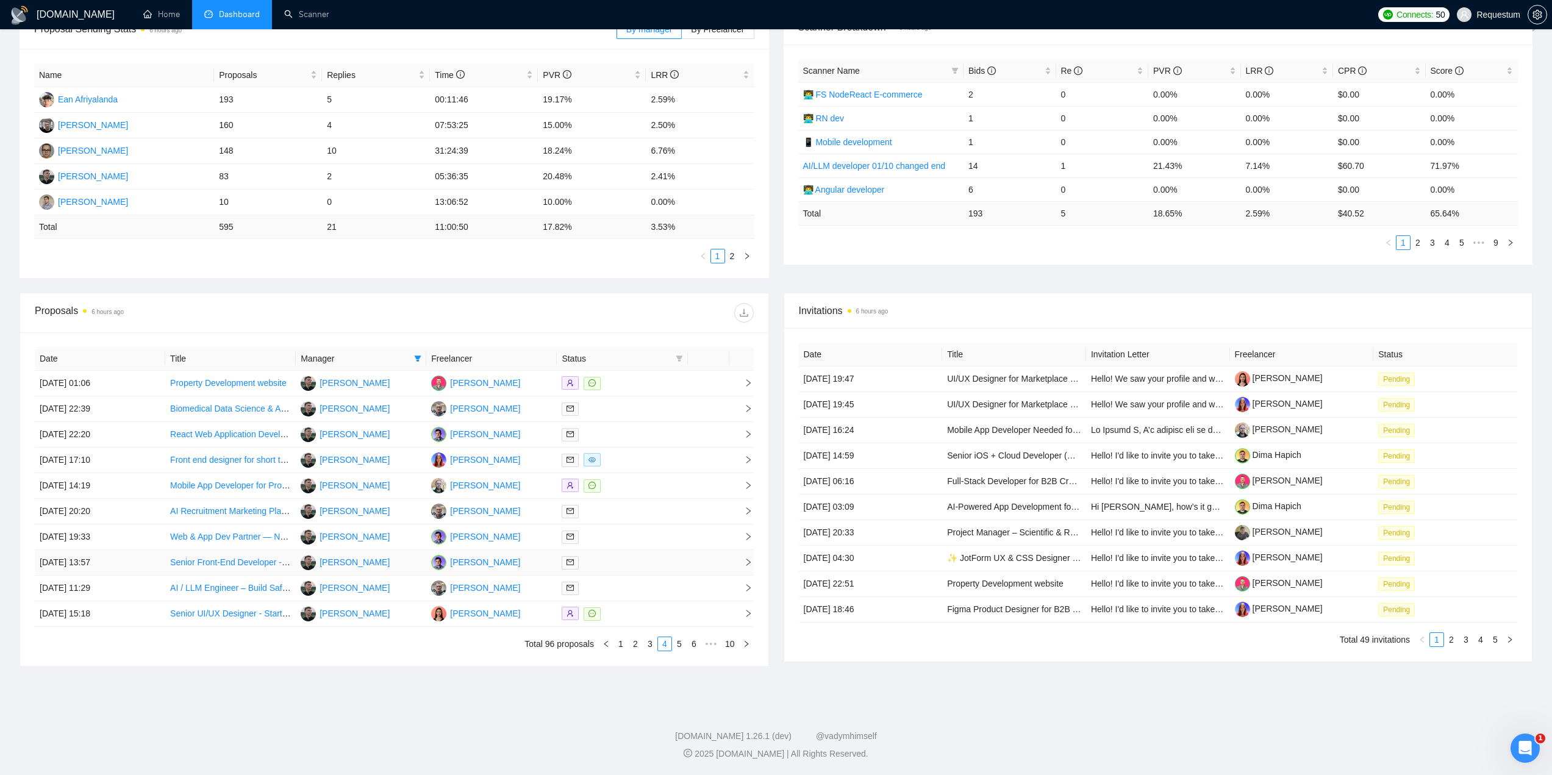
click at [605, 568] on div at bounding box center [622, 563] width 121 height 14
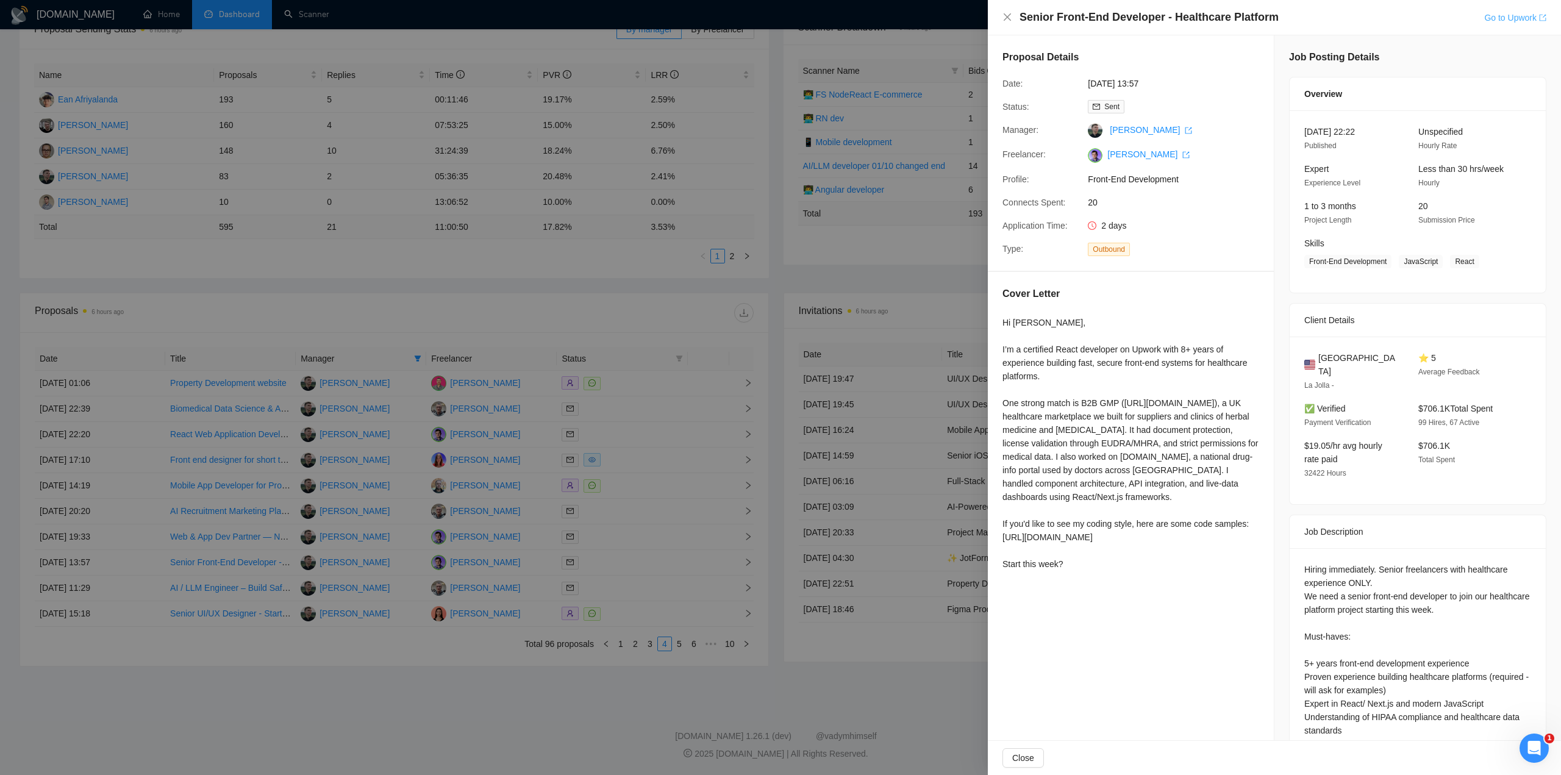
click at [1501, 18] on link "Go to Upwork" at bounding box center [1515, 18] width 62 height 10
drag, startPoint x: 1012, startPoint y: 524, endPoint x: 1212, endPoint y: 545, distance: 200.4
click at [1212, 545] on div "Hi Michel, I’m a certified React developer on Upwork with 8+ years of experienc…" at bounding box center [1130, 443] width 257 height 255
copy div "If you'd like to see my coding style, here are some code samples: https://githu…"
click at [1120, 568] on div "Hi Michel, I’m a certified React developer on Upwork with 8+ years of experienc…" at bounding box center [1130, 443] width 257 height 255
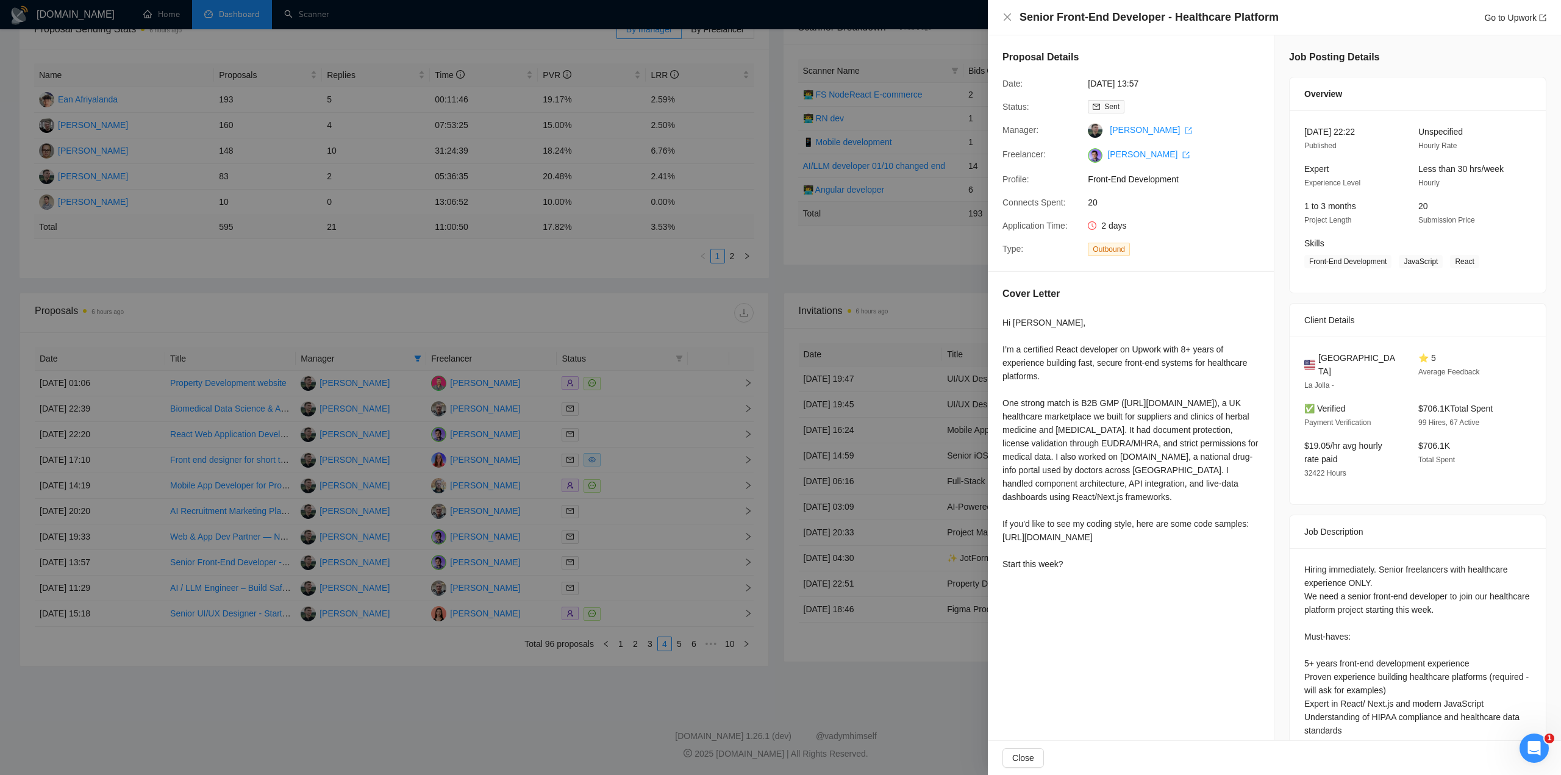
click at [690, 562] on div at bounding box center [780, 387] width 1561 height 775
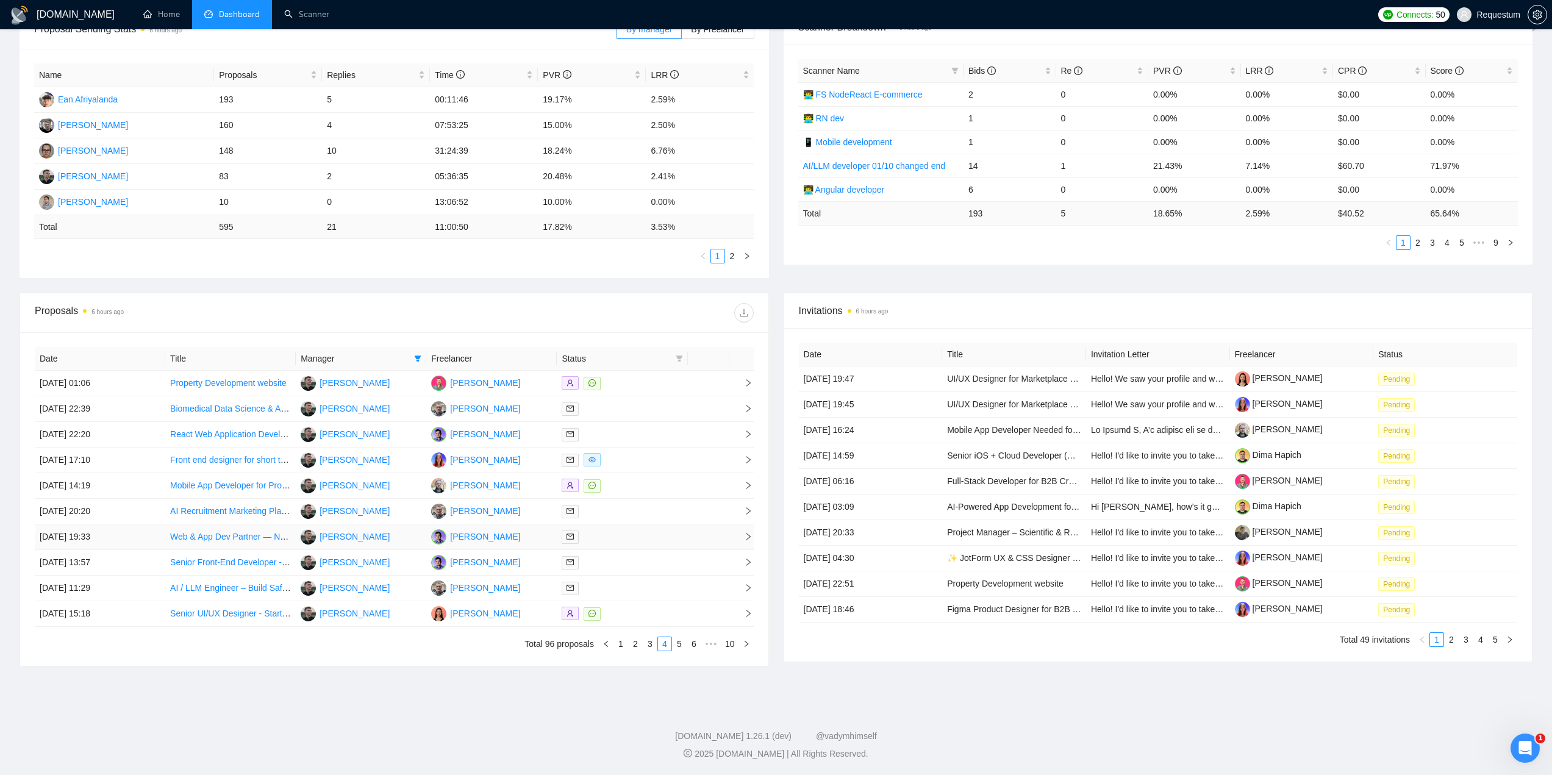
click at [650, 538] on div at bounding box center [622, 537] width 121 height 14
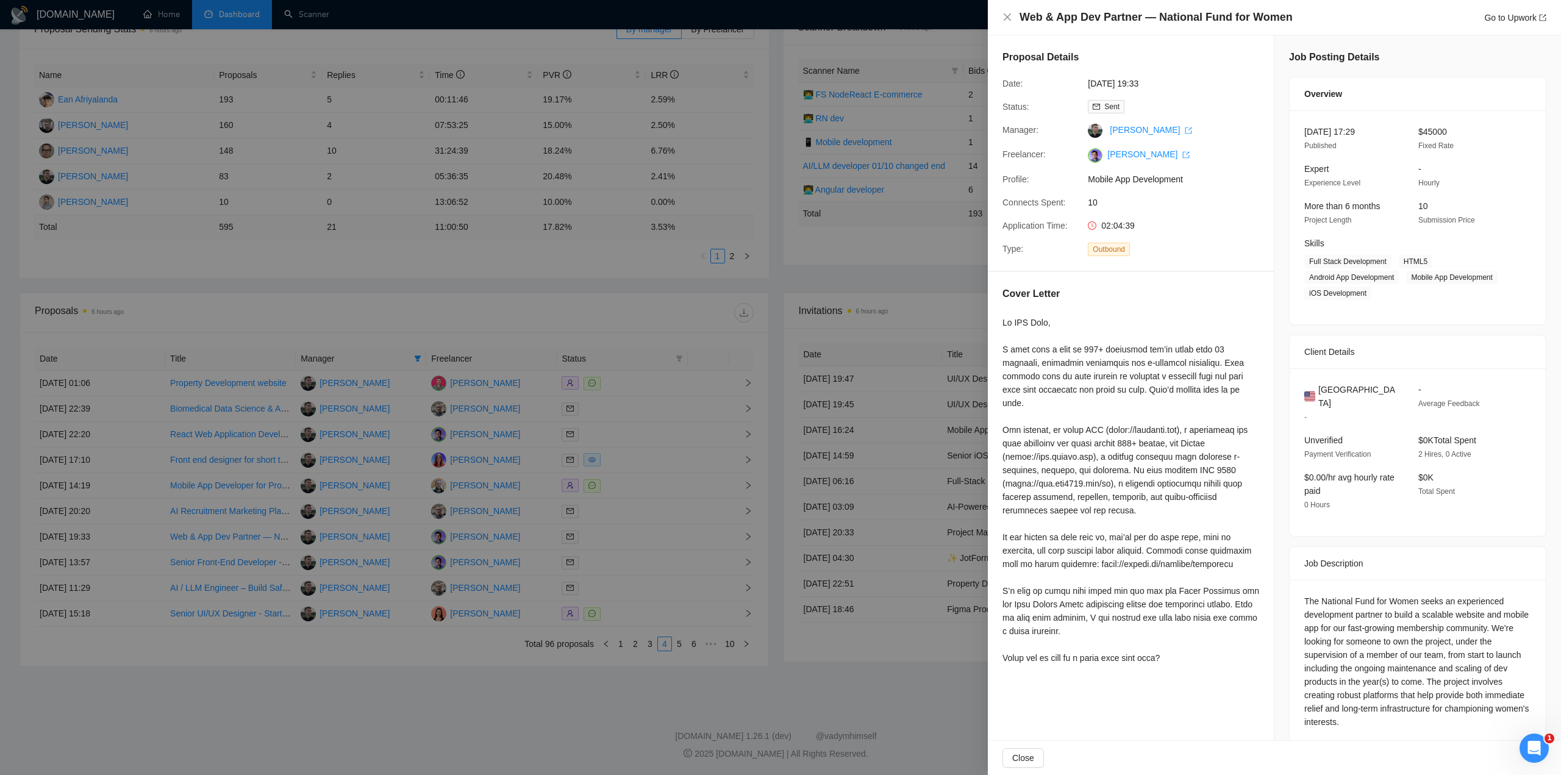
click at [650, 538] on div at bounding box center [780, 387] width 1561 height 775
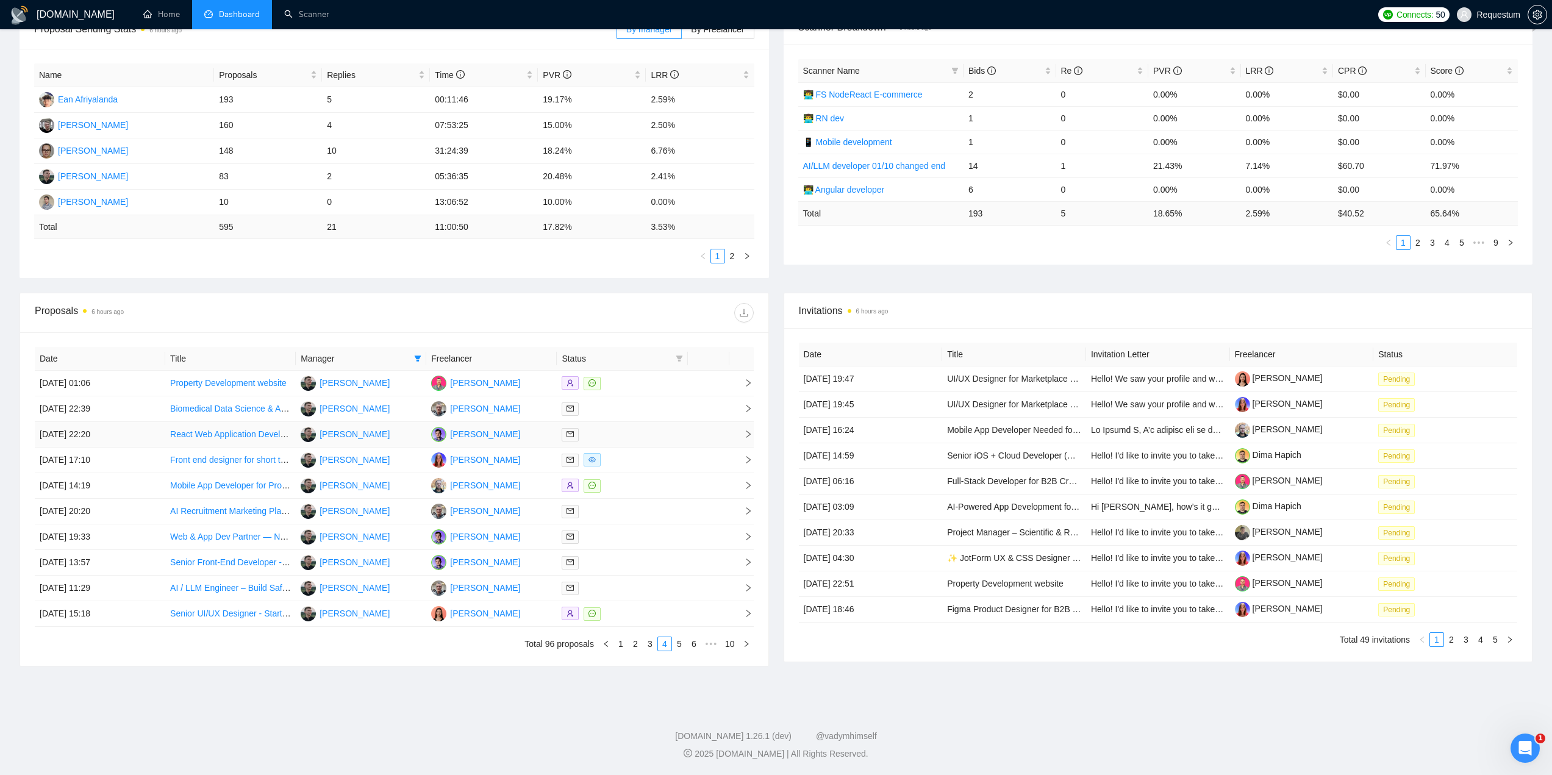
click at [635, 437] on div at bounding box center [622, 434] width 121 height 14
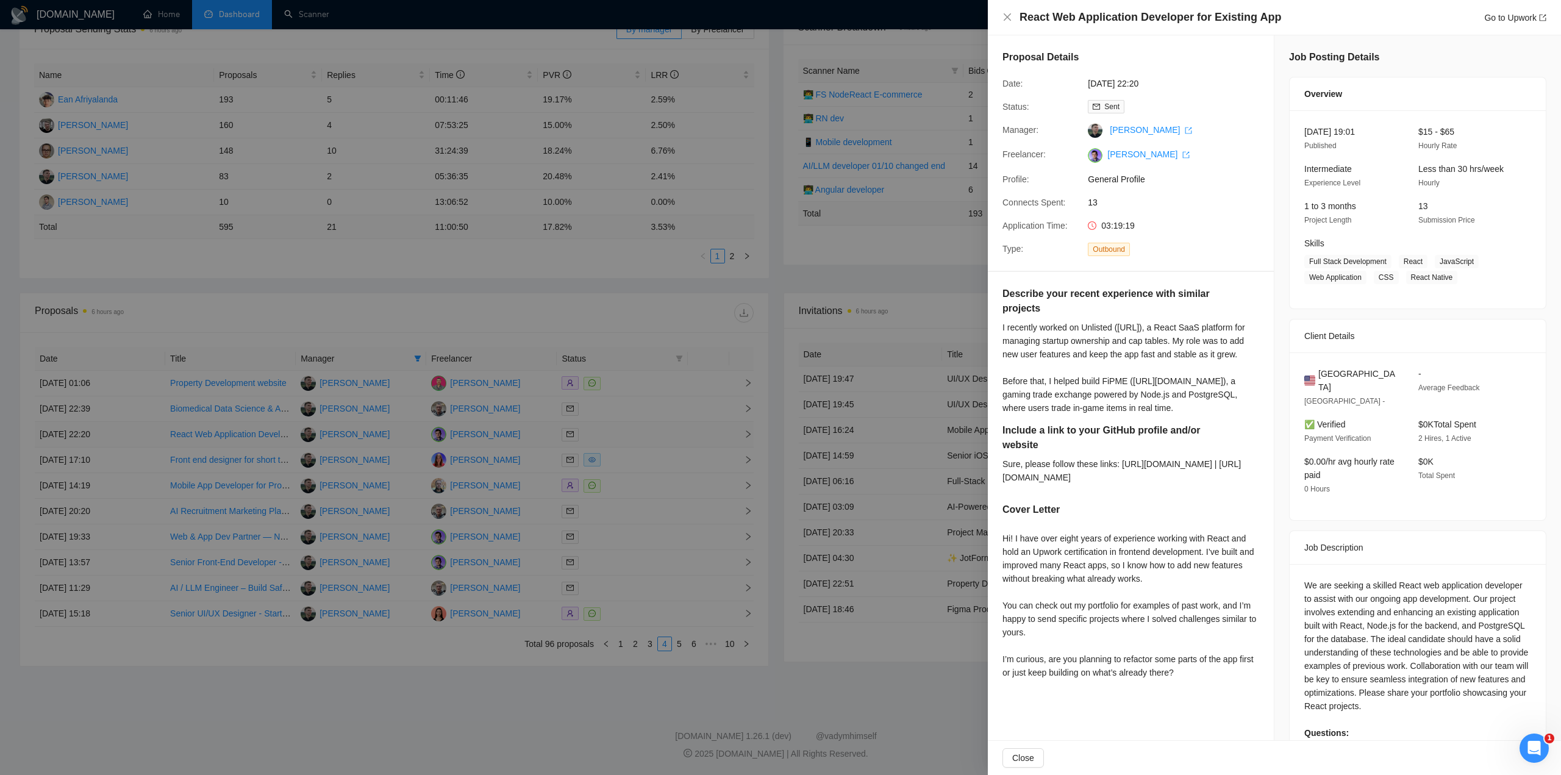
click at [635, 437] on div at bounding box center [780, 387] width 1561 height 775
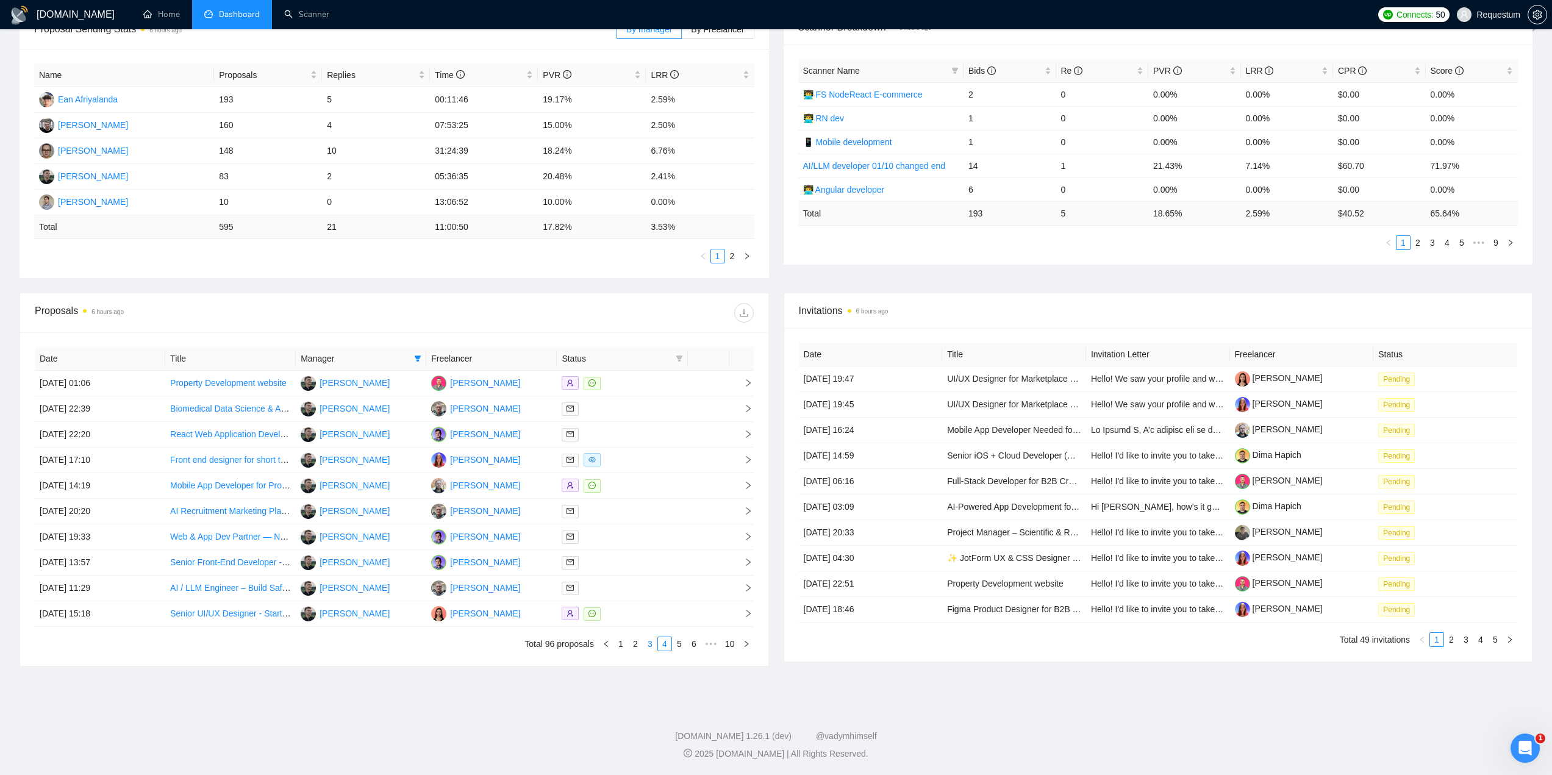
click at [648, 645] on link "3" at bounding box center [649, 643] width 13 height 13
click at [601, 433] on div at bounding box center [622, 434] width 121 height 14
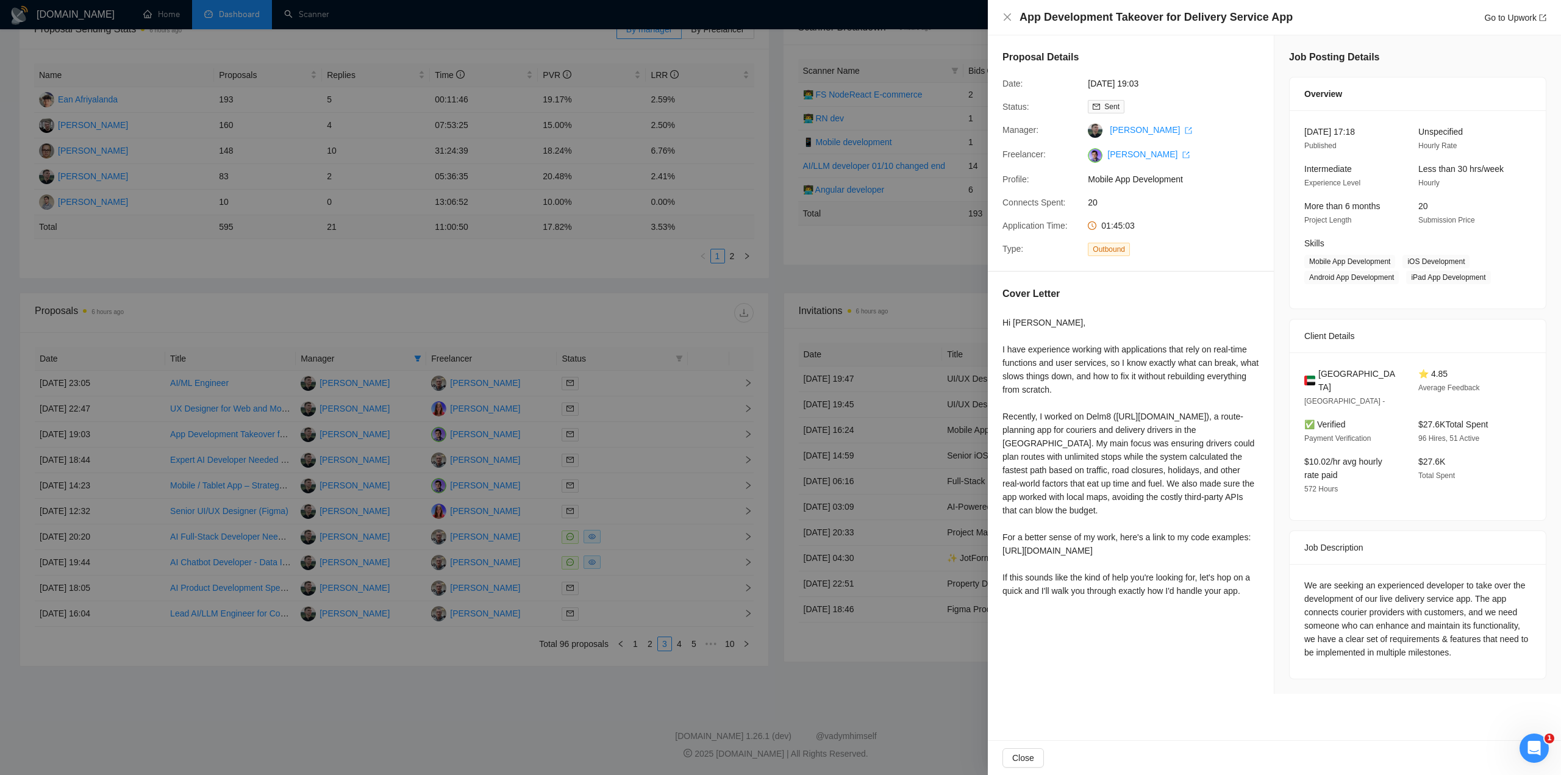
click at [656, 491] on div at bounding box center [780, 387] width 1561 height 775
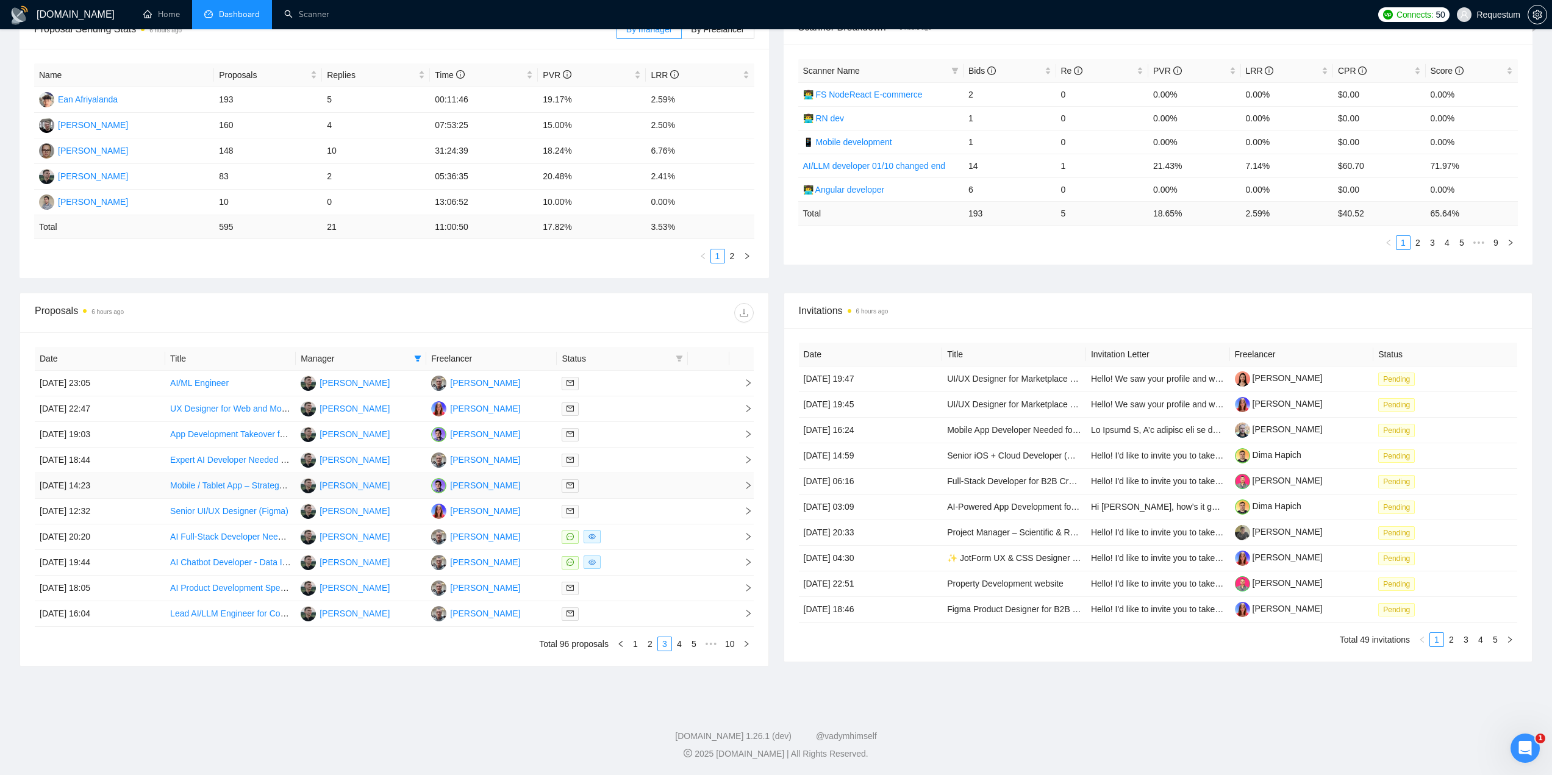
click at [656, 491] on div at bounding box center [622, 486] width 121 height 14
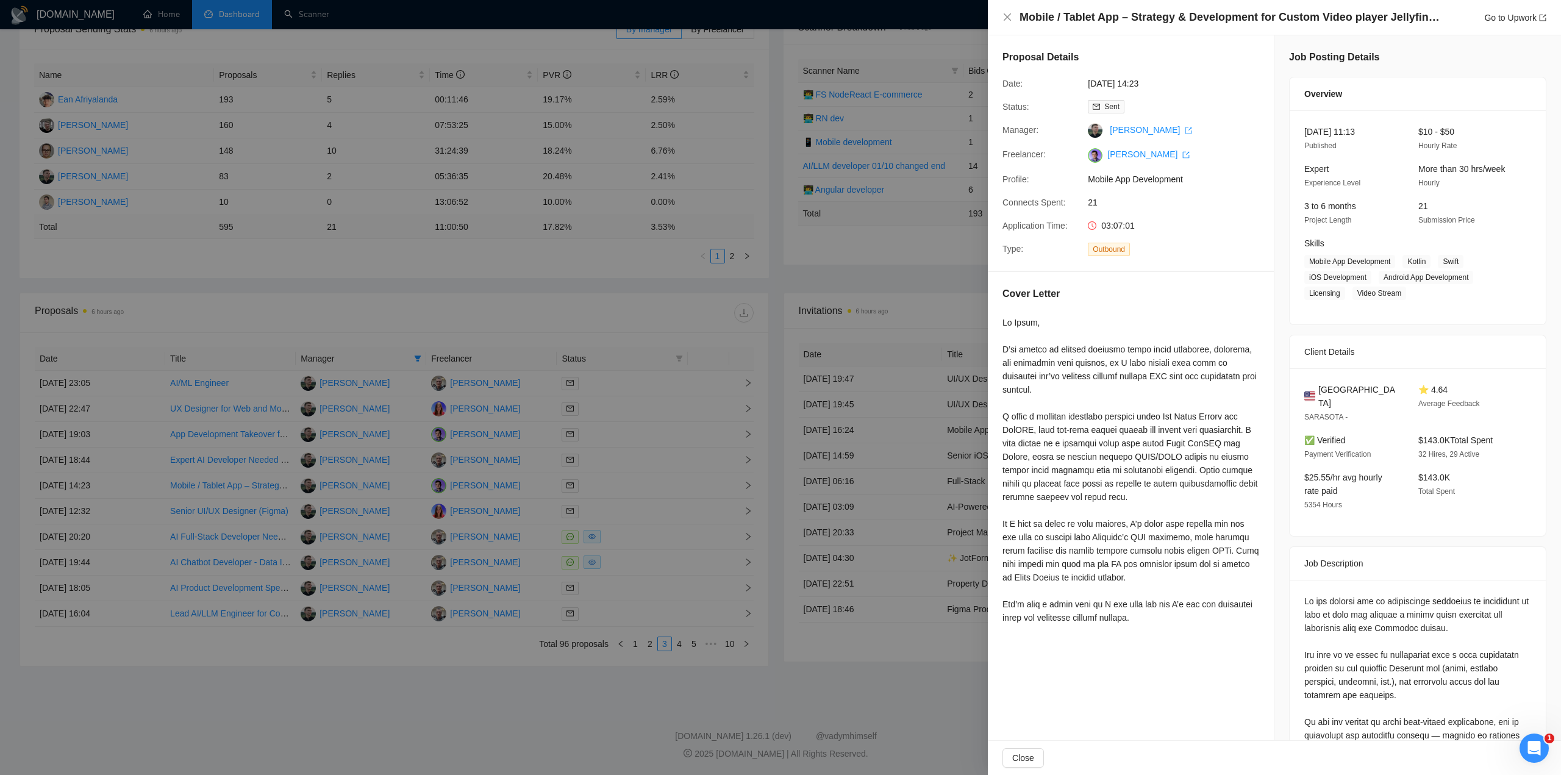
click at [626, 434] on div at bounding box center [780, 387] width 1561 height 775
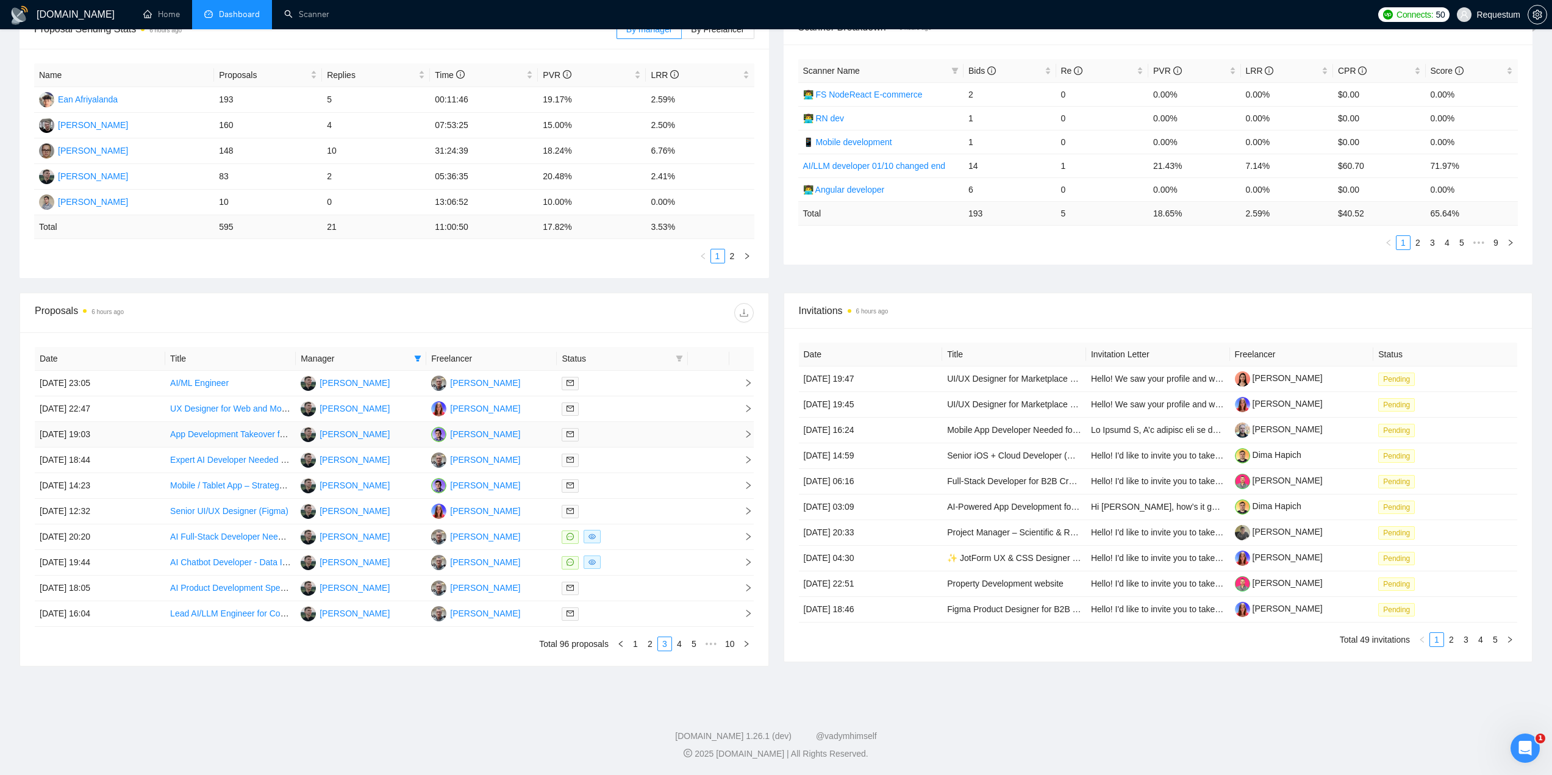
click at [626, 434] on div at bounding box center [622, 434] width 121 height 14
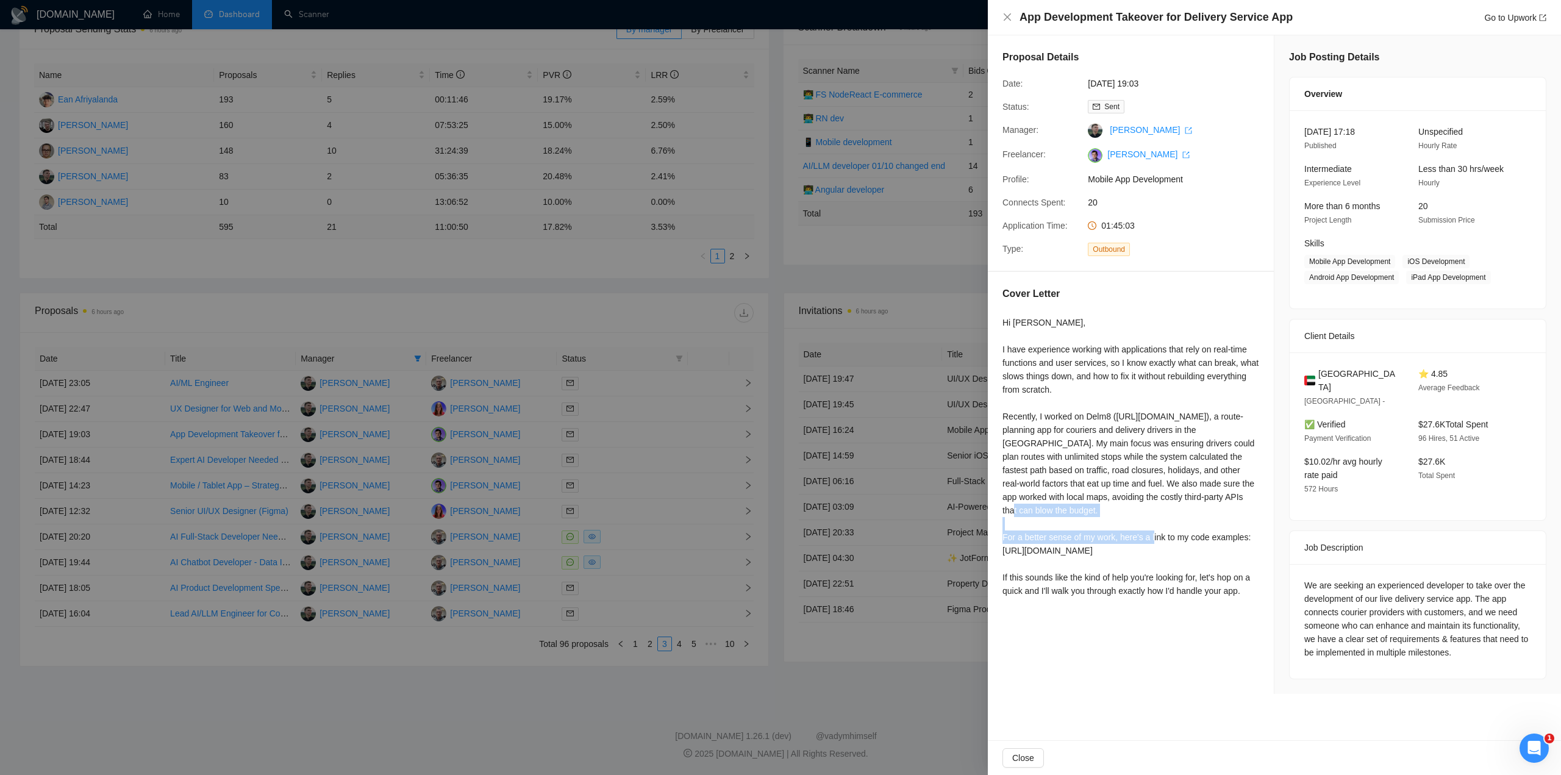
drag, startPoint x: 1006, startPoint y: 522, endPoint x: 1252, endPoint y: 521, distance: 245.7
click at [1252, 521] on div "Cover Letter Hi Husam, I have experience working with applications that rely on…" at bounding box center [1131, 444] width 286 height 345
copy div "For a better sense of my work, here's a link to my code examples:"
